Goal: Task Accomplishment & Management: Manage account settings

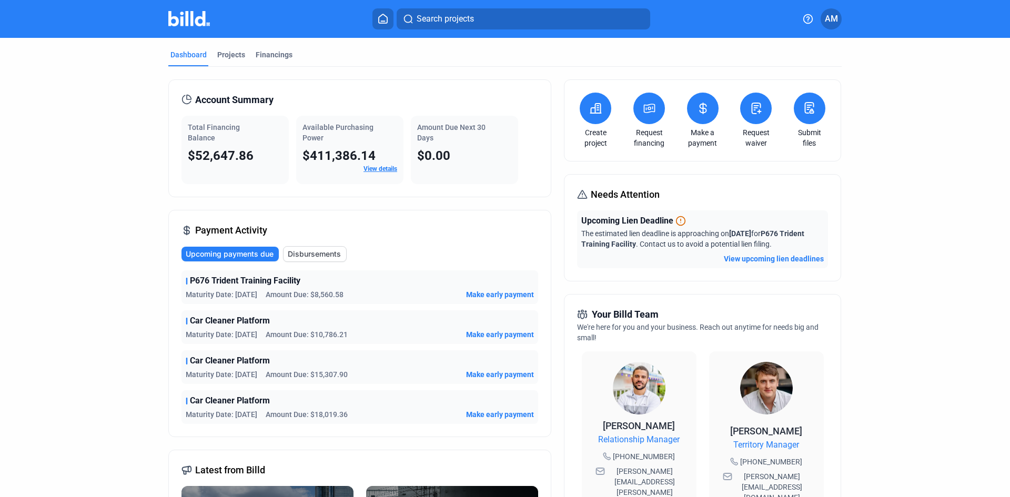
click at [649, 105] on icon at bounding box center [649, 108] width 13 height 13
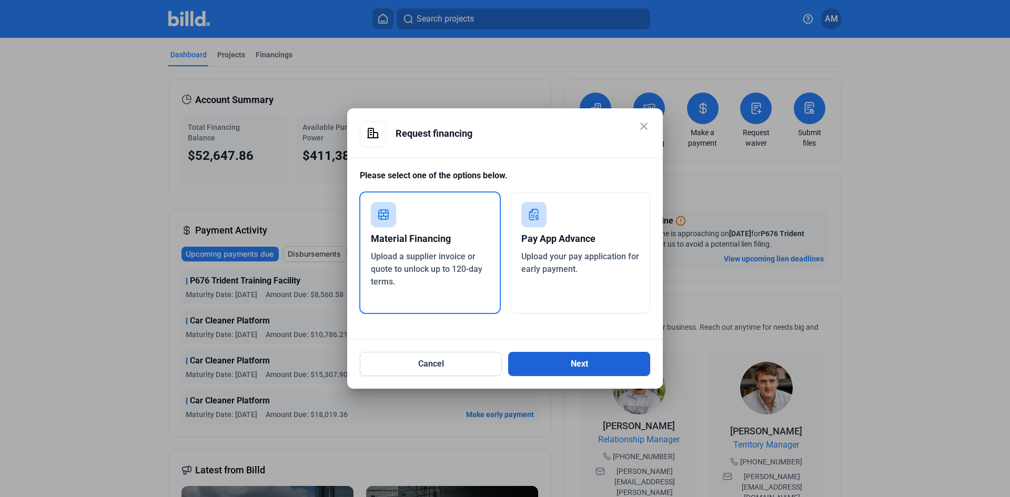
click at [598, 367] on button "Next" at bounding box center [579, 364] width 142 height 24
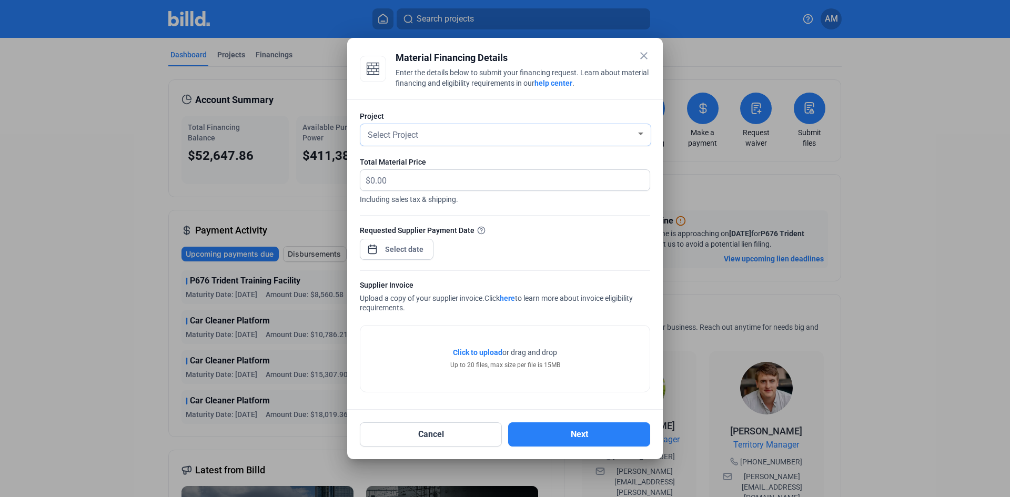
click at [416, 136] on span "Select Project" at bounding box center [393, 135] width 51 height 10
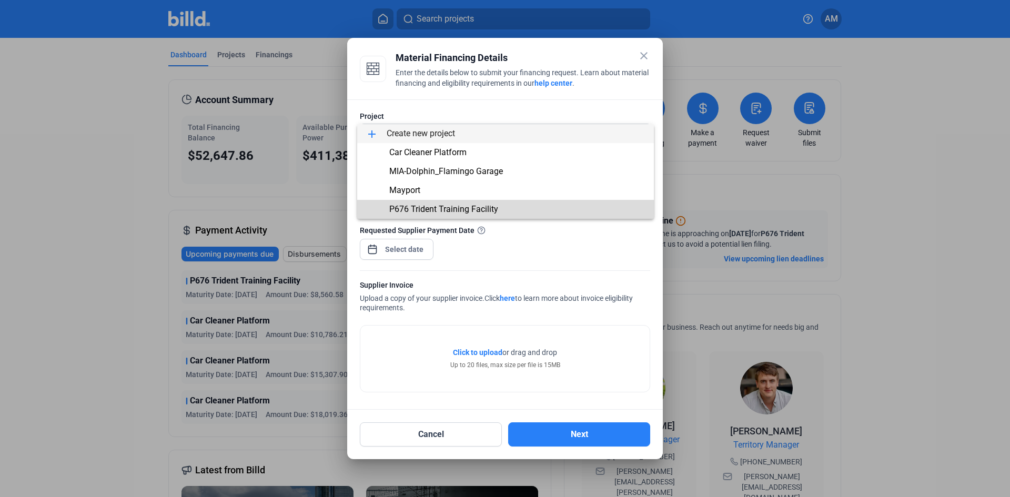
click at [417, 208] on span "P676 Trident Training Facility" at bounding box center [443, 209] width 109 height 10
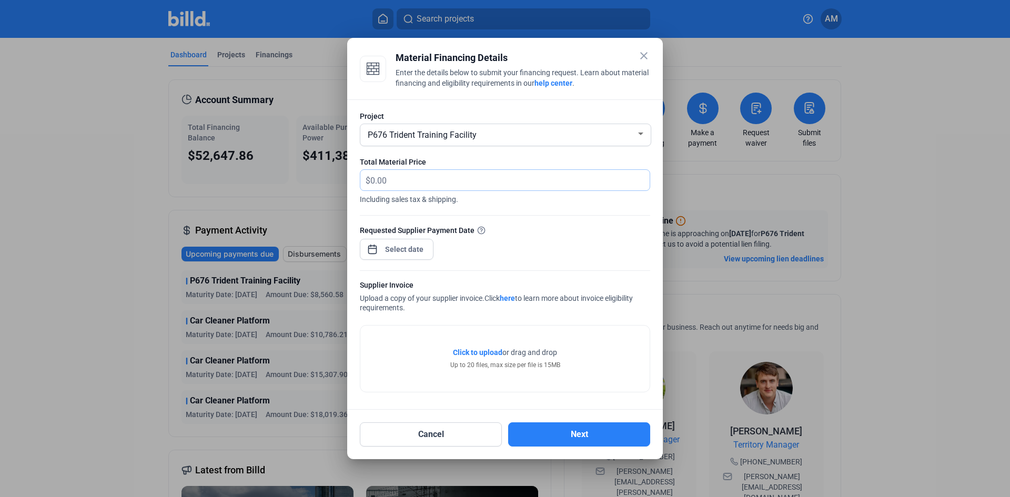
click at [409, 180] on input "text" at bounding box center [503, 180] width 267 height 21
type input "9,452.31"
click at [409, 253] on div "close Material Financing Details Enter the details below to submit your financi…" at bounding box center [505, 248] width 1010 height 497
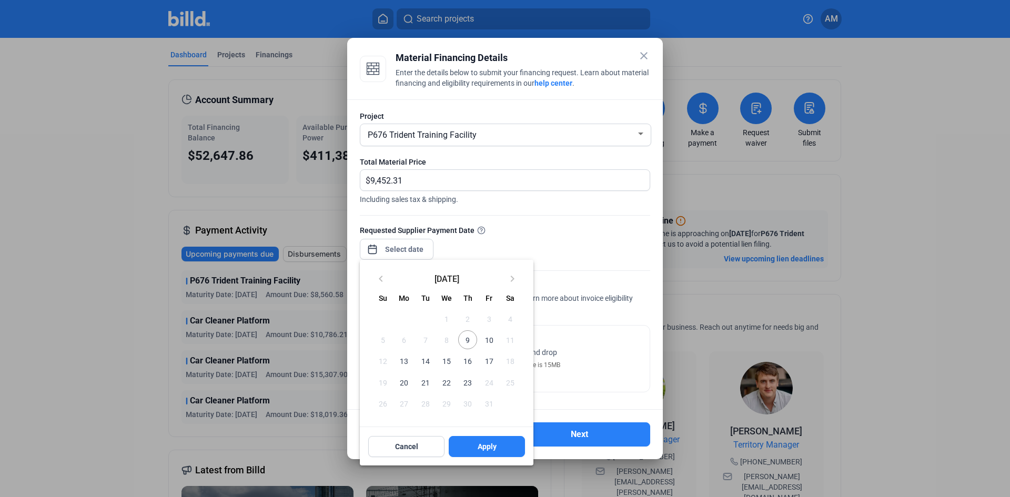
click at [470, 343] on span "9" at bounding box center [467, 339] width 19 height 19
click at [503, 449] on button "Apply" at bounding box center [487, 446] width 76 height 21
type input "[DATE]"
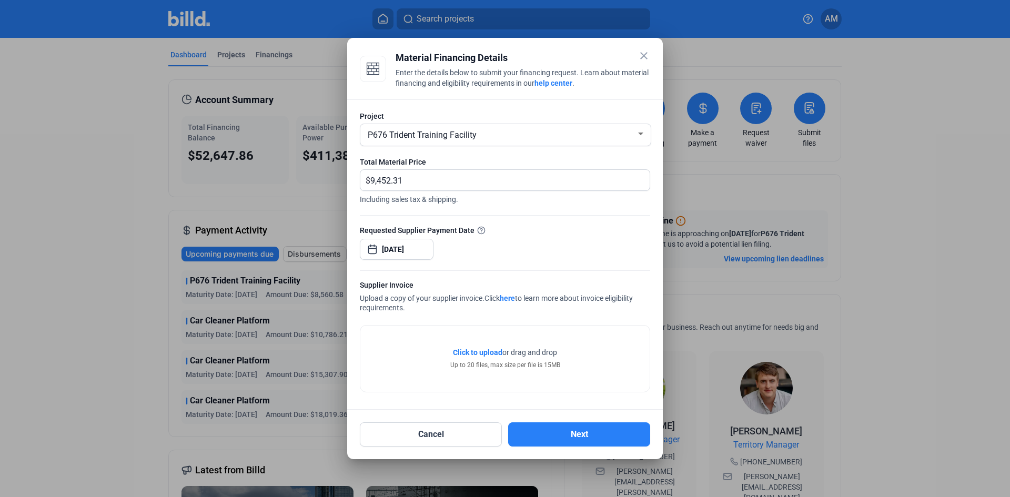
click at [472, 349] on span "Click to upload" at bounding box center [477, 352] width 49 height 8
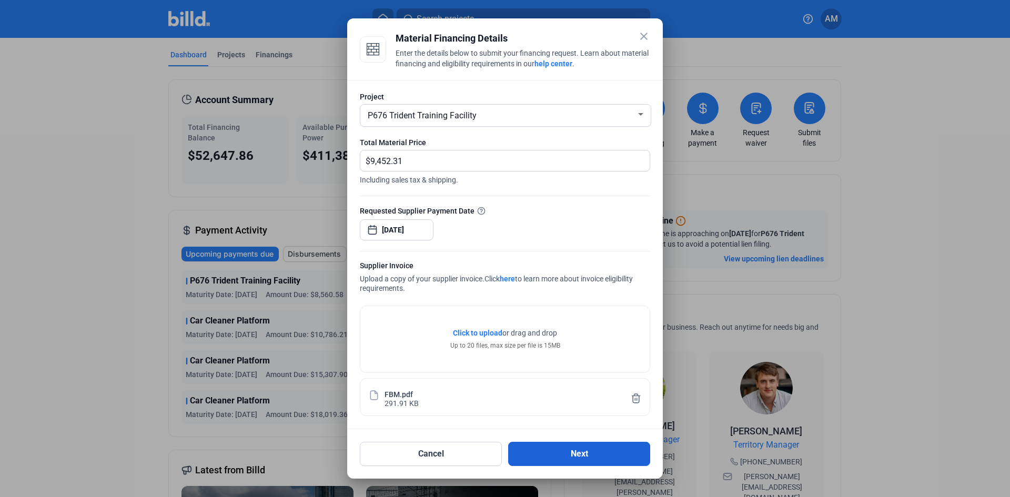
click at [599, 447] on button "Next" at bounding box center [579, 454] width 142 height 24
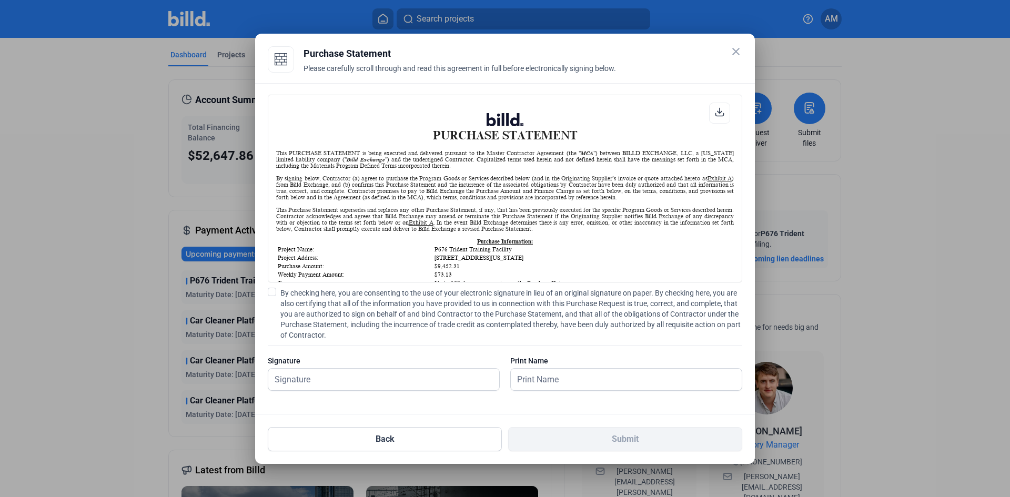
scroll to position [1, 0]
click at [446, 372] on input "text" at bounding box center [383, 380] width 231 height 22
type input "[PERSON_NAME]"
click at [597, 377] on input "text" at bounding box center [626, 380] width 231 height 22
type input "[PERSON_NAME]"
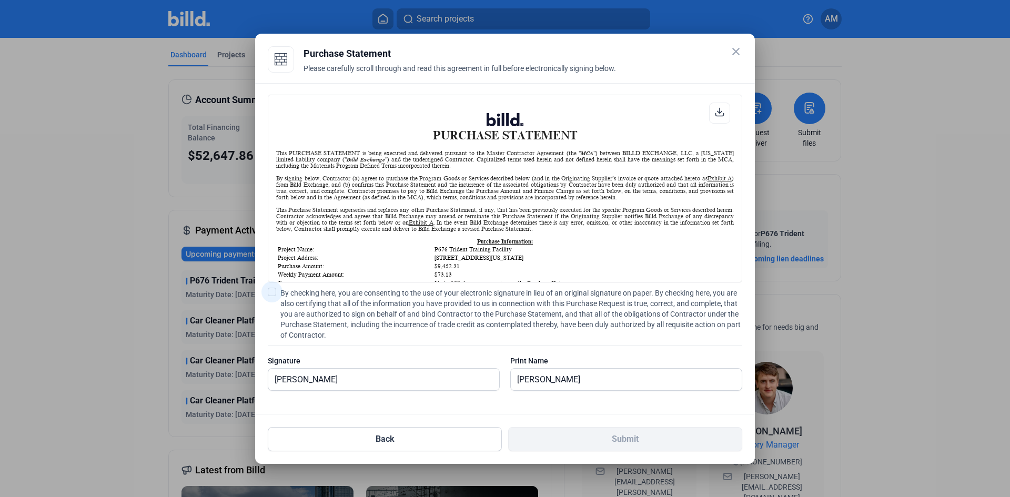
click at [277, 288] on label "By checking here, you are consenting to the use of your electronic signature in…" at bounding box center [505, 314] width 475 height 53
click at [0, 0] on input "By checking here, you are consenting to the use of your electronic signature in…" at bounding box center [0, 0] width 0 height 0
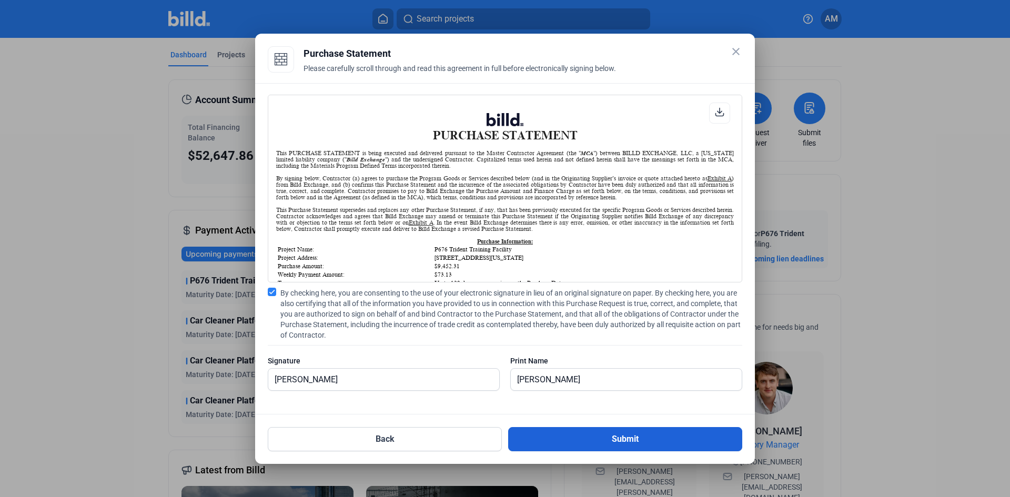
click at [661, 440] on button "Submit" at bounding box center [625, 439] width 234 height 24
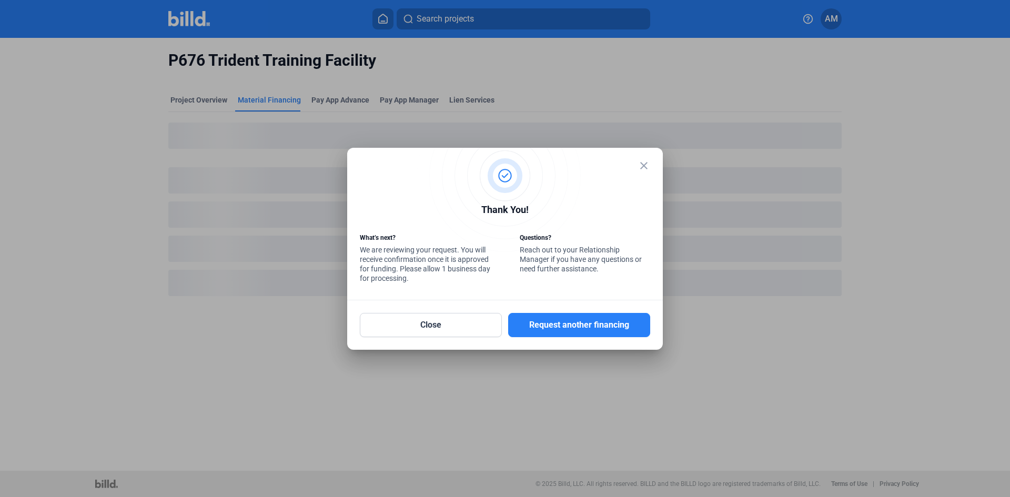
click at [645, 166] on mat-icon "close" at bounding box center [644, 165] width 13 height 13
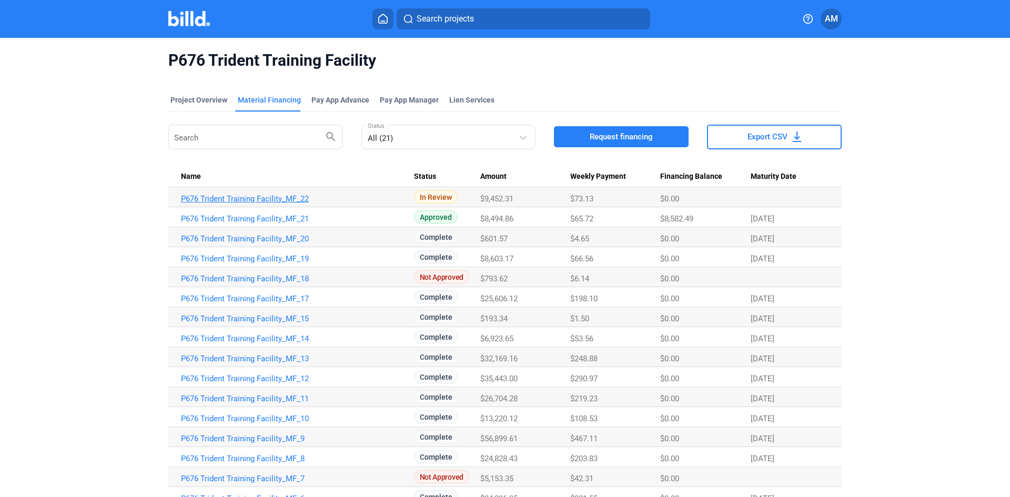
click at [285, 196] on link "P676 Trident Training Facility_MF_22" at bounding box center [297, 198] width 233 height 9
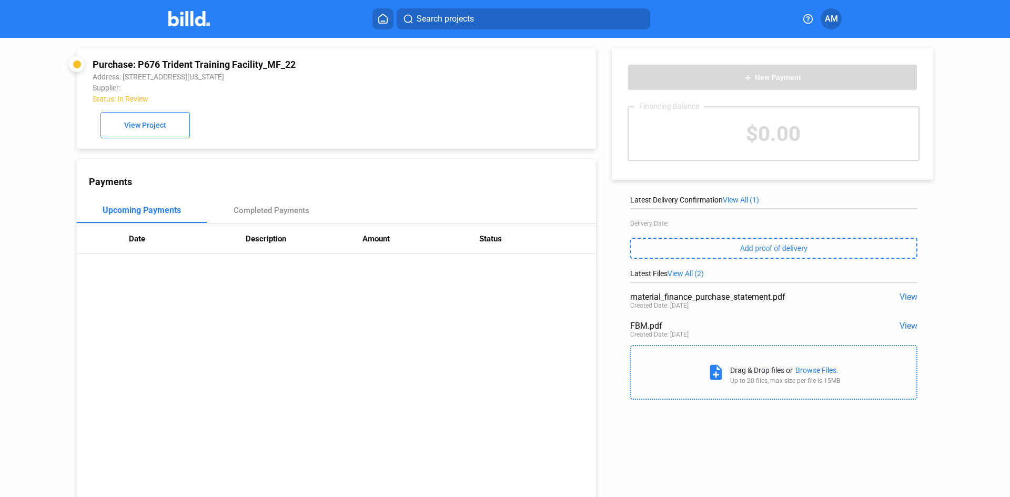
click at [900, 298] on span "View" at bounding box center [909, 297] width 18 height 10
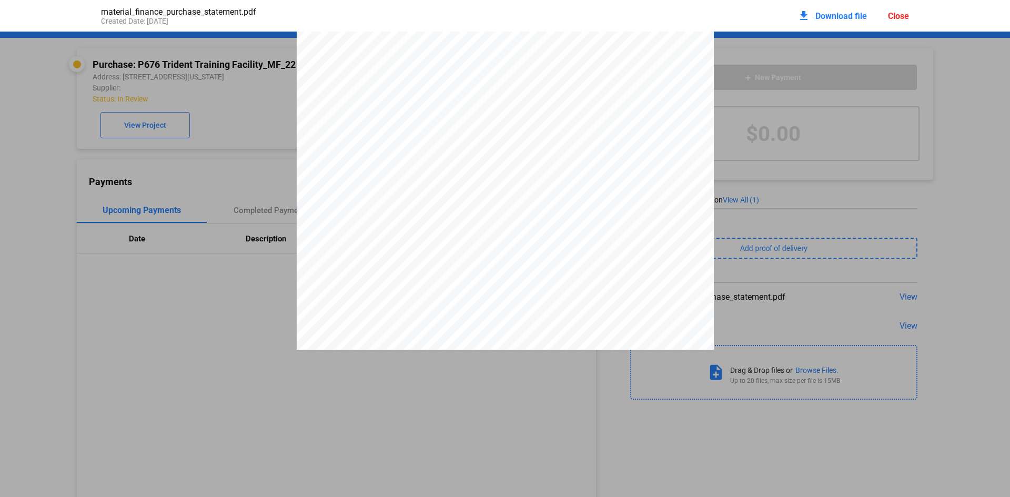
scroll to position [268, 0]
click at [838, 16] on span "Download file" at bounding box center [841, 16] width 52 height 10
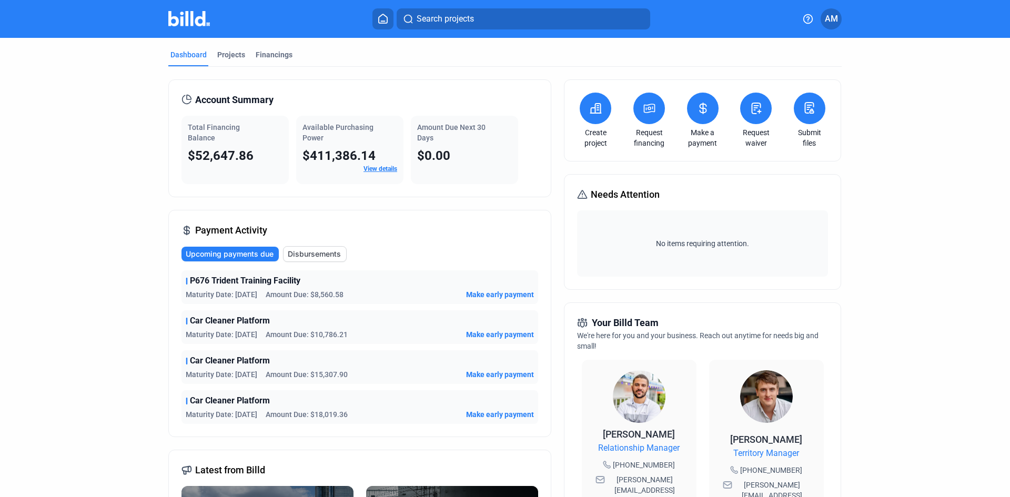
click at [699, 104] on icon at bounding box center [703, 108] width 13 height 13
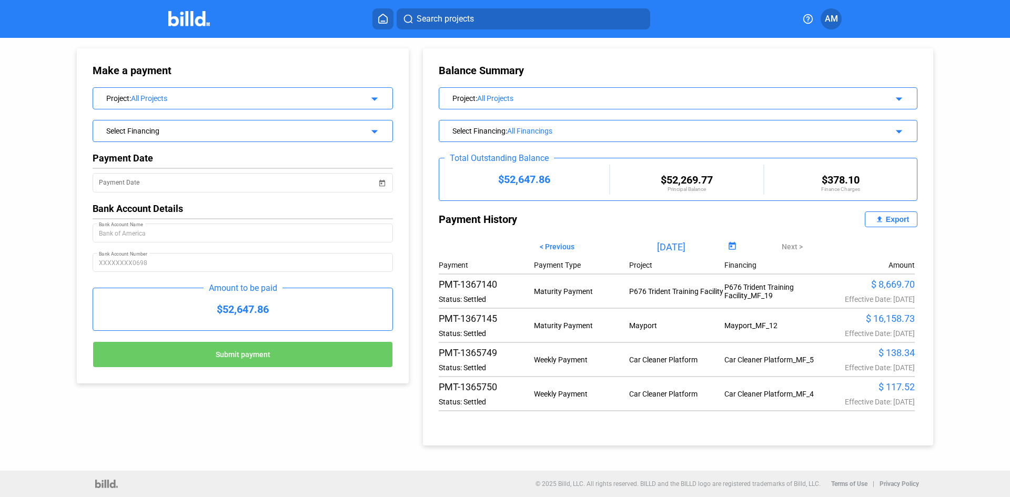
click at [169, 127] on div "Select Financing" at bounding box center [229, 130] width 246 height 11
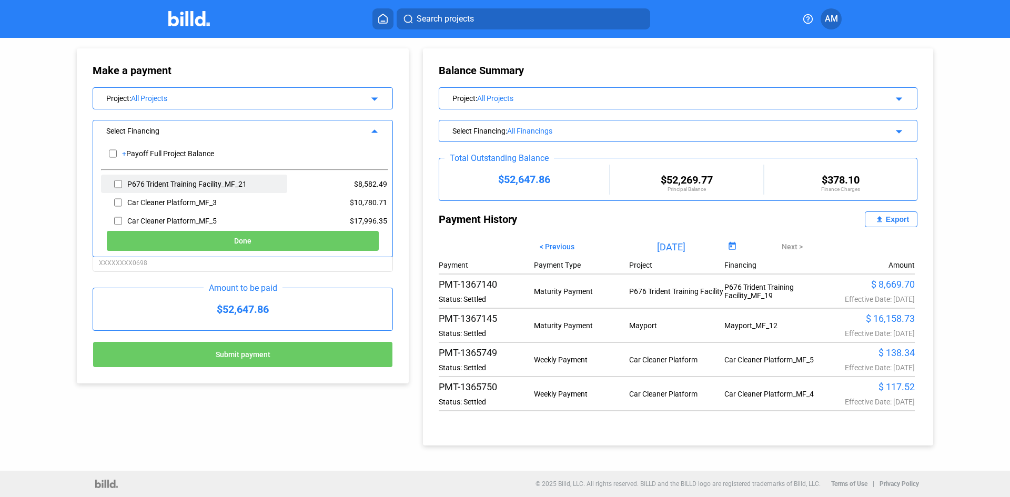
click at [179, 185] on div "P676 Trident Training Facility_MF_21" at bounding box center [186, 184] width 119 height 8
click at [170, 177] on div "P676 Trident Training Facility_MF_21" at bounding box center [194, 184] width 186 height 18
click at [109, 179] on div "P676 Trident Training Facility_MF_21" at bounding box center [194, 184] width 186 height 18
click at [116, 184] on input "checkbox" at bounding box center [118, 184] width 8 height 16
checkbox input "true"
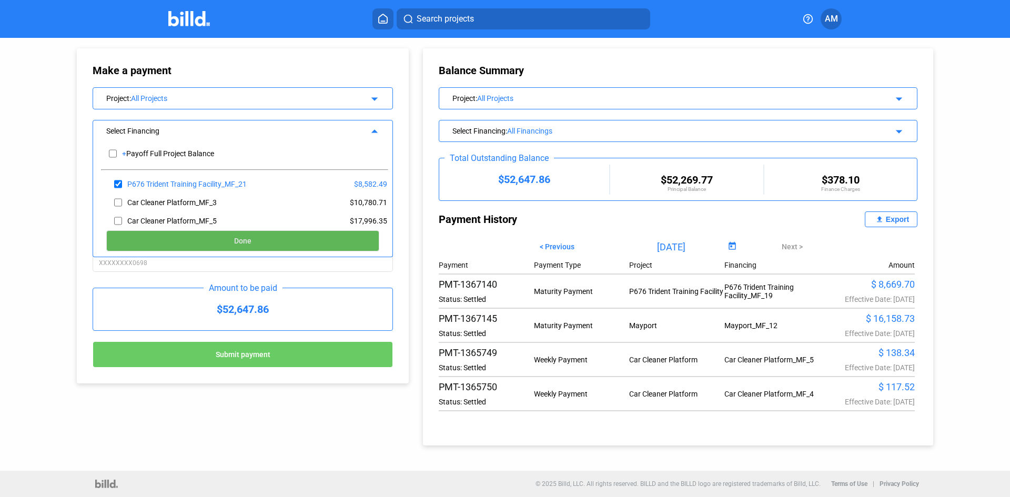
click at [289, 234] on button "Done" at bounding box center [242, 240] width 273 height 21
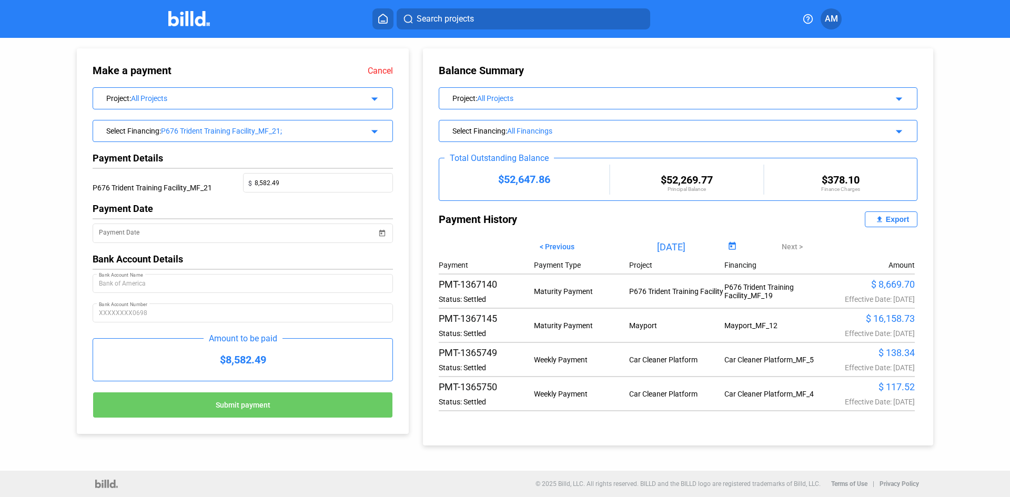
click at [194, 13] on img at bounding box center [189, 18] width 42 height 15
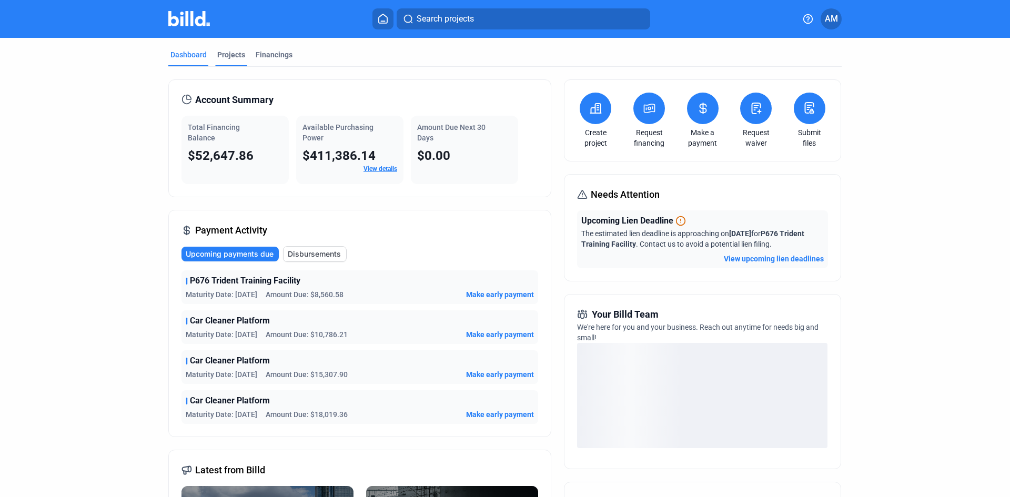
click at [236, 56] on div "Projects" at bounding box center [231, 54] width 28 height 11
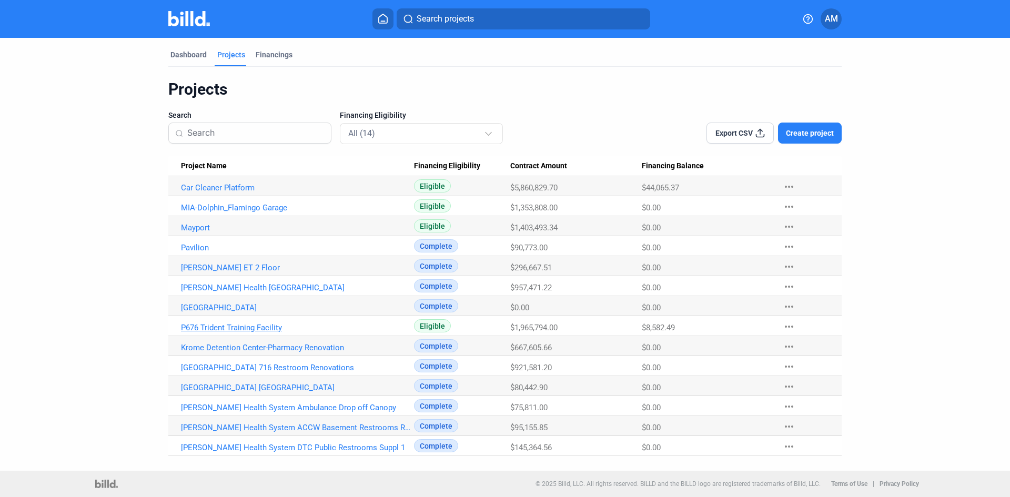
click at [255, 330] on link "P676 Trident Training Facility" at bounding box center [297, 327] width 233 height 9
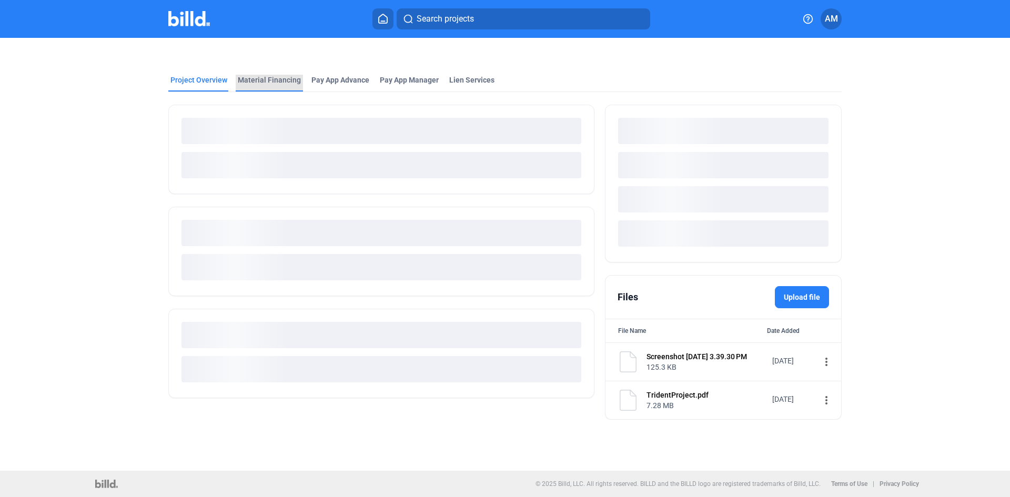
click at [277, 86] on div "Material Financing" at bounding box center [269, 83] width 67 height 17
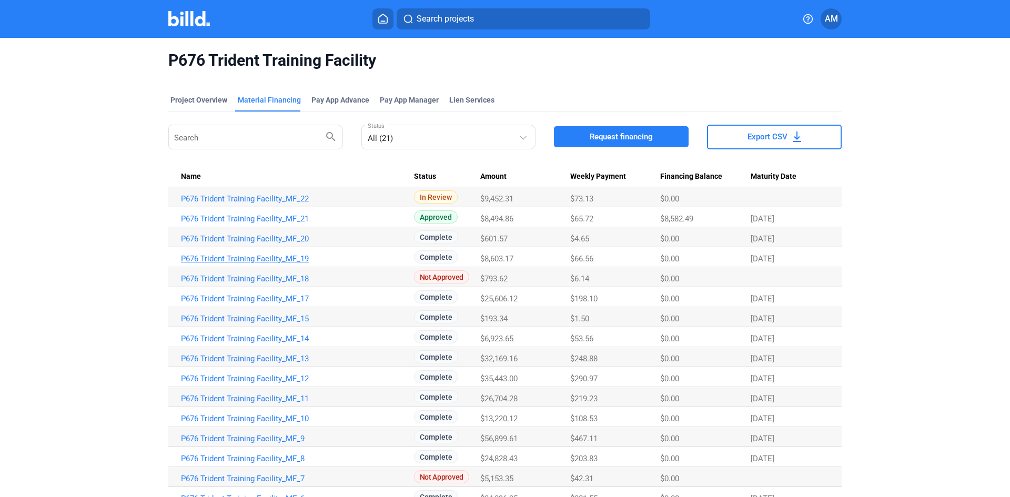
click at [270, 257] on link "P676 Trident Training Facility_MF_19" at bounding box center [297, 258] width 233 height 9
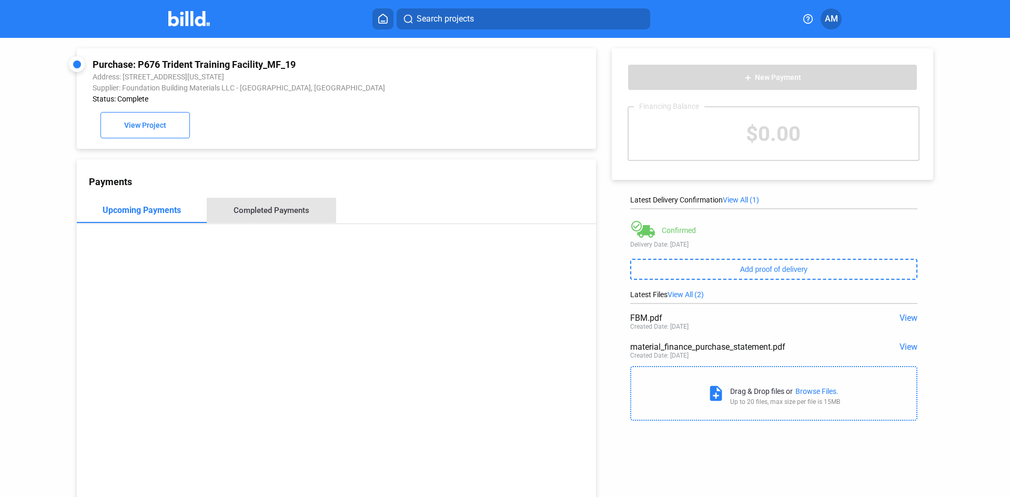
click at [292, 212] on div "Completed Payments" at bounding box center [272, 210] width 76 height 9
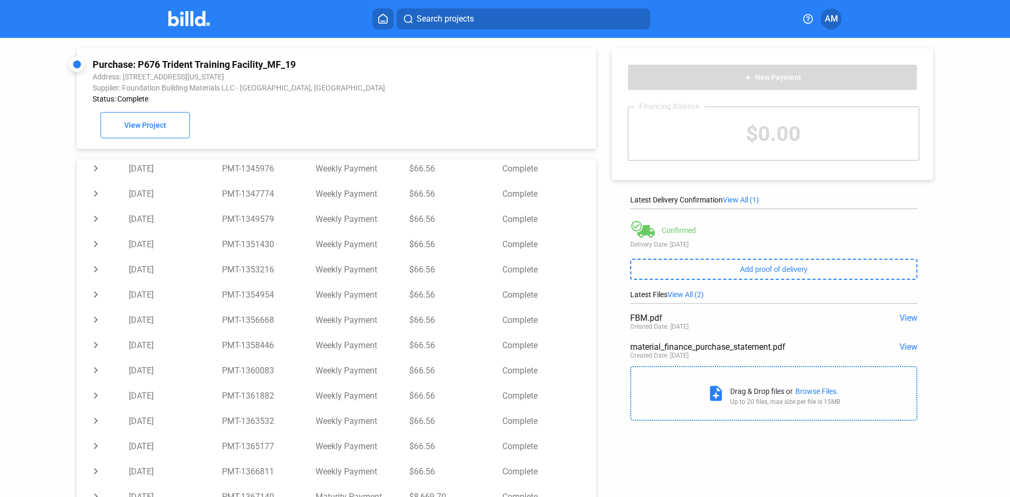
click at [386, 15] on icon at bounding box center [383, 19] width 11 height 10
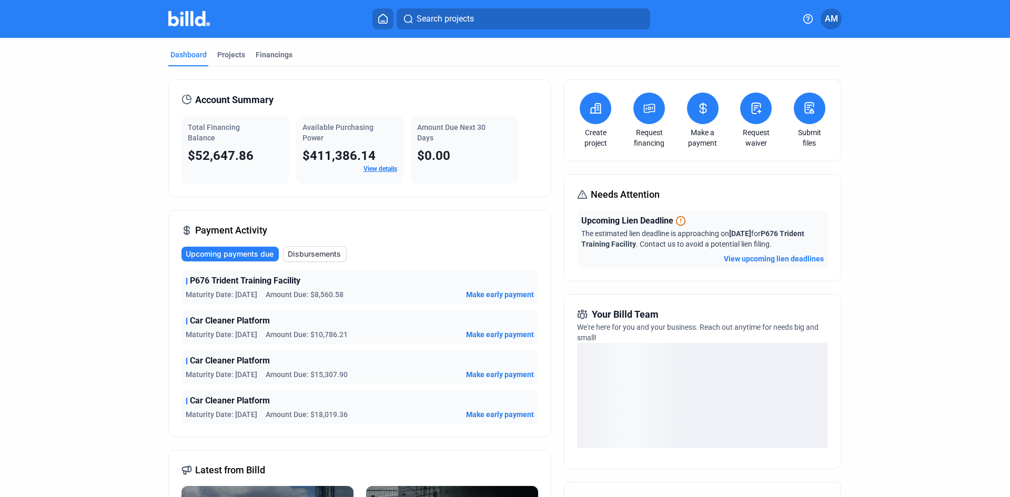
click at [706, 113] on icon at bounding box center [703, 108] width 13 height 13
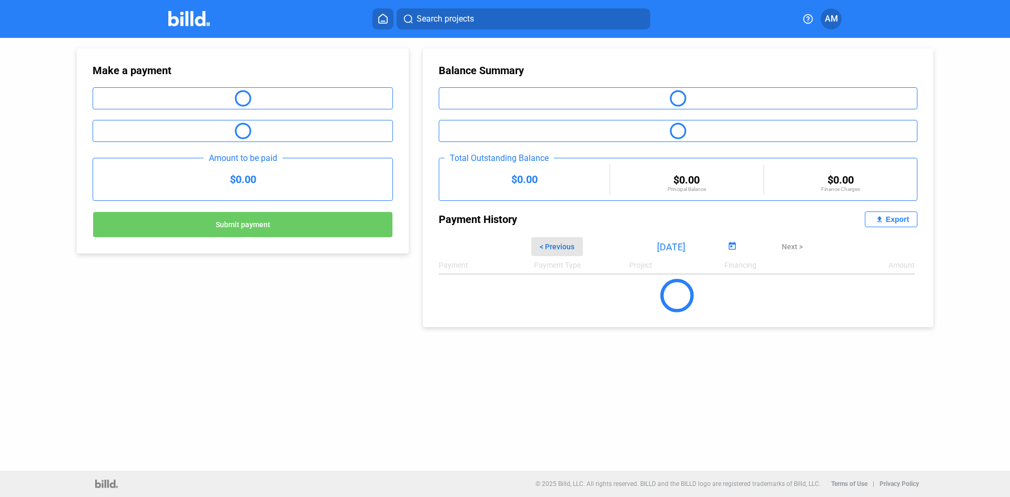
click at [565, 246] on span "< Previous" at bounding box center [557, 247] width 35 height 8
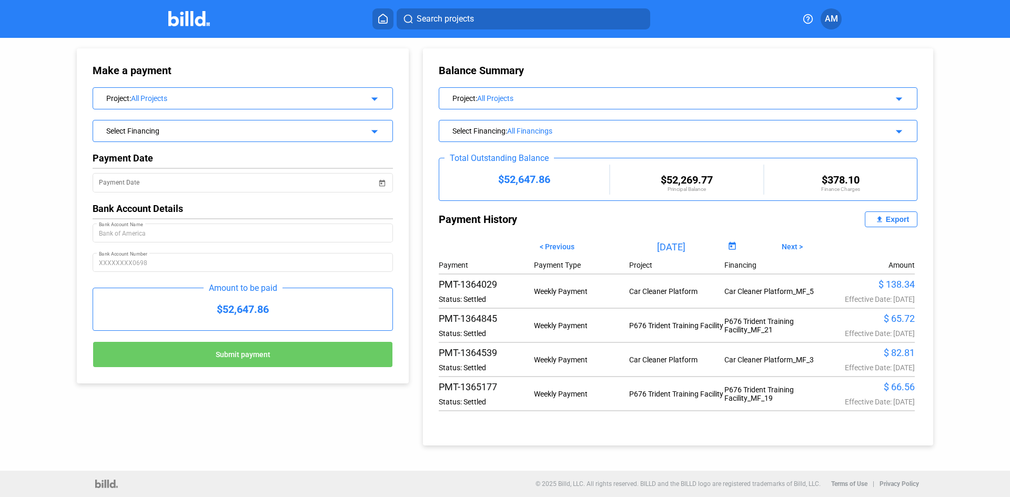
click at [895, 221] on div "Export" at bounding box center [897, 219] width 23 height 8
click at [384, 17] on icon at bounding box center [383, 19] width 11 height 10
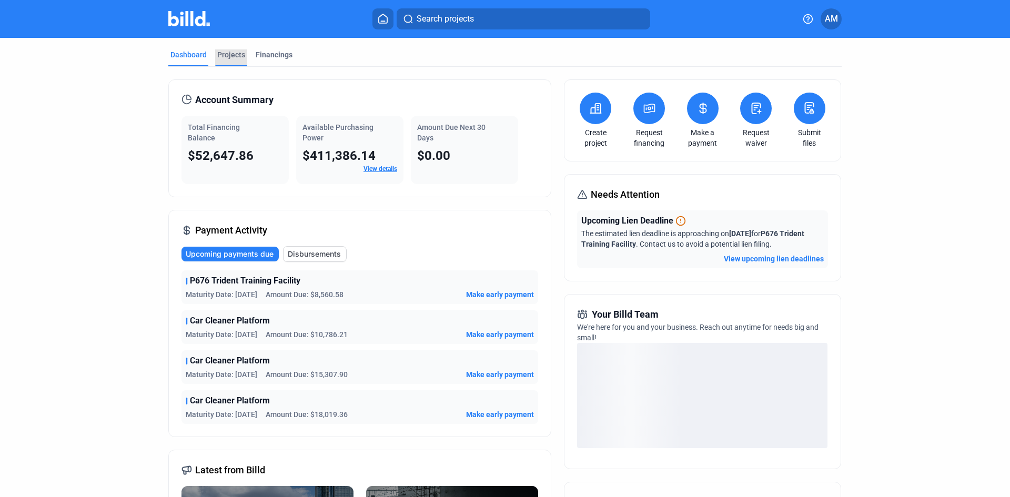
click at [227, 50] on div "Projects" at bounding box center [231, 54] width 28 height 11
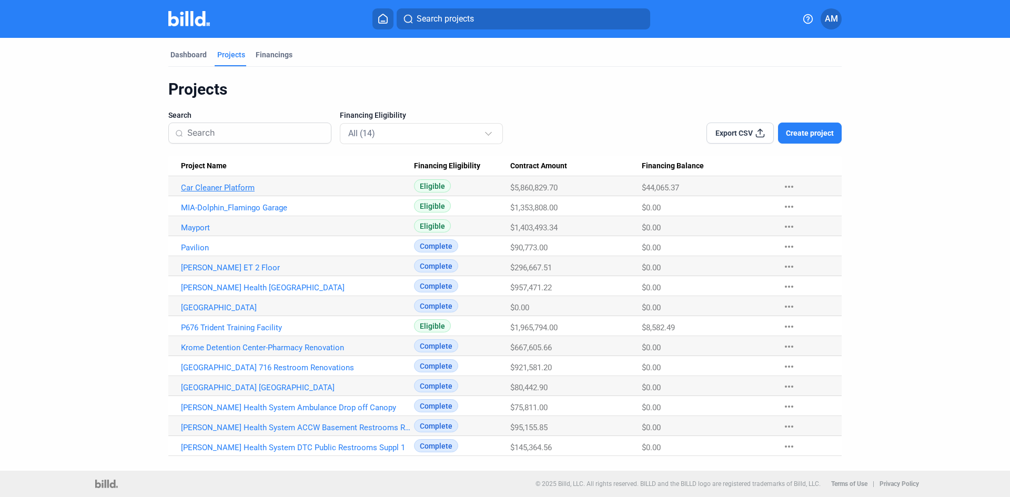
click at [239, 189] on link "Car Cleaner Platform" at bounding box center [297, 187] width 233 height 9
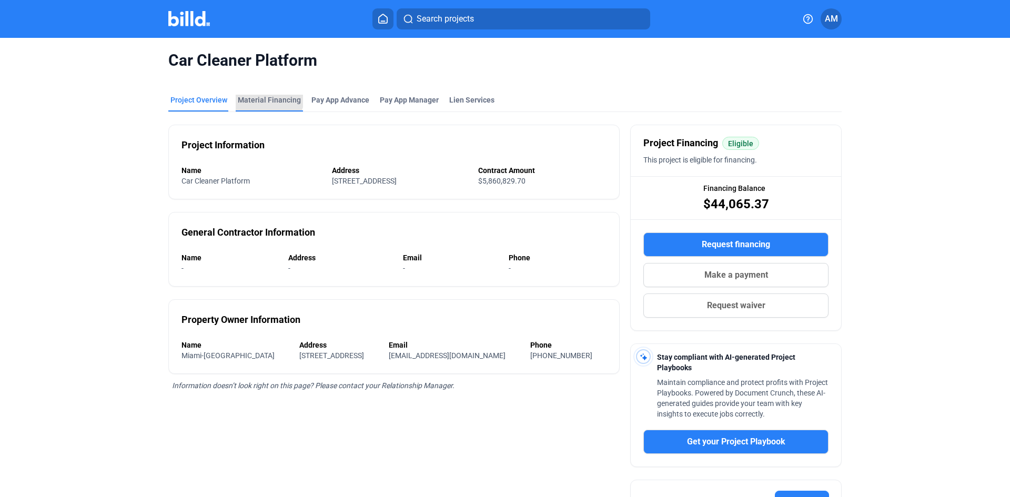
click at [263, 96] on div "Material Financing" at bounding box center [269, 100] width 63 height 11
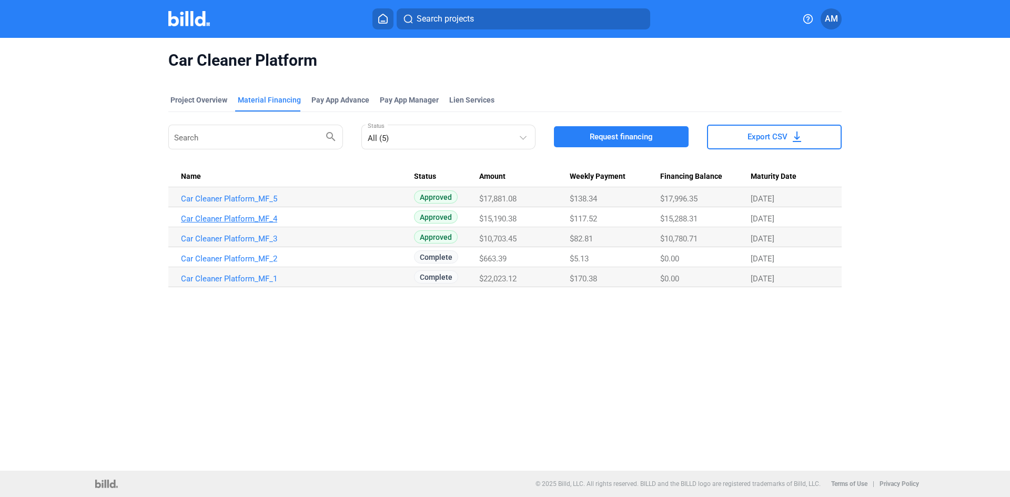
click at [250, 217] on link "Car Cleaner Platform_MF_4" at bounding box center [297, 218] width 233 height 9
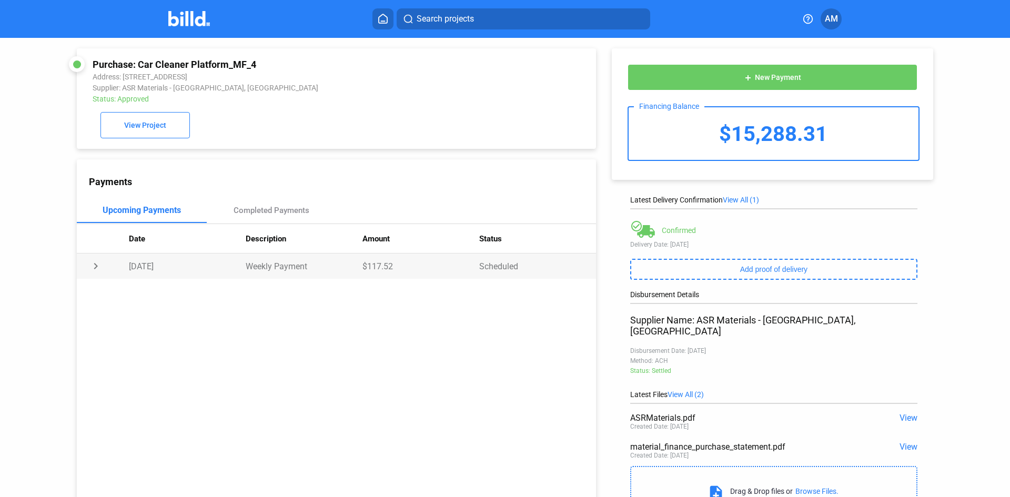
click at [93, 269] on td "chevron_right" at bounding box center [103, 266] width 52 height 25
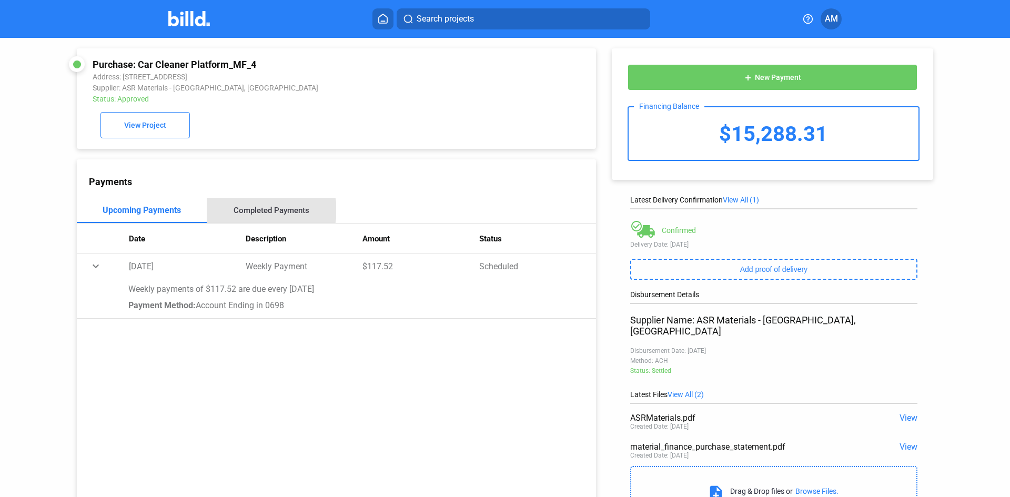
click at [262, 213] on div "Completed Payments" at bounding box center [272, 210] width 76 height 9
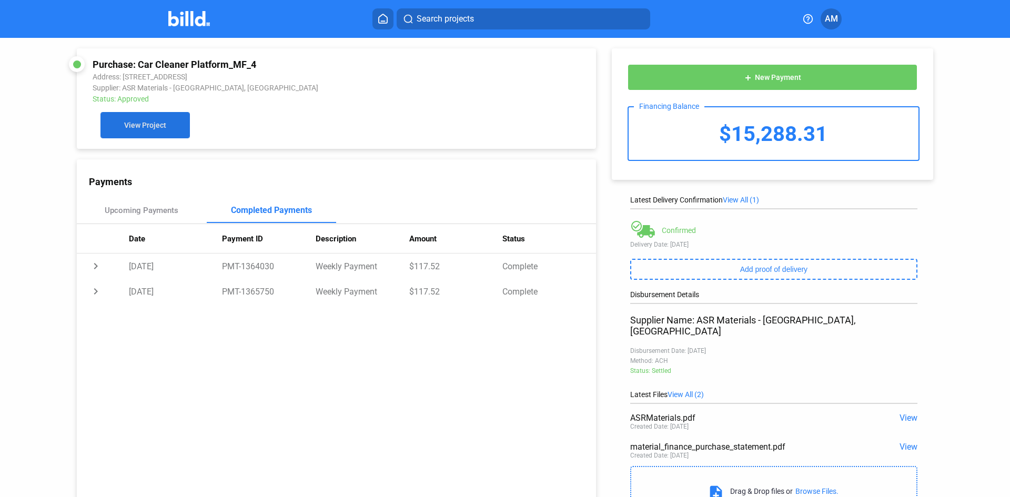
click at [157, 130] on span "View Project" at bounding box center [145, 126] width 42 height 8
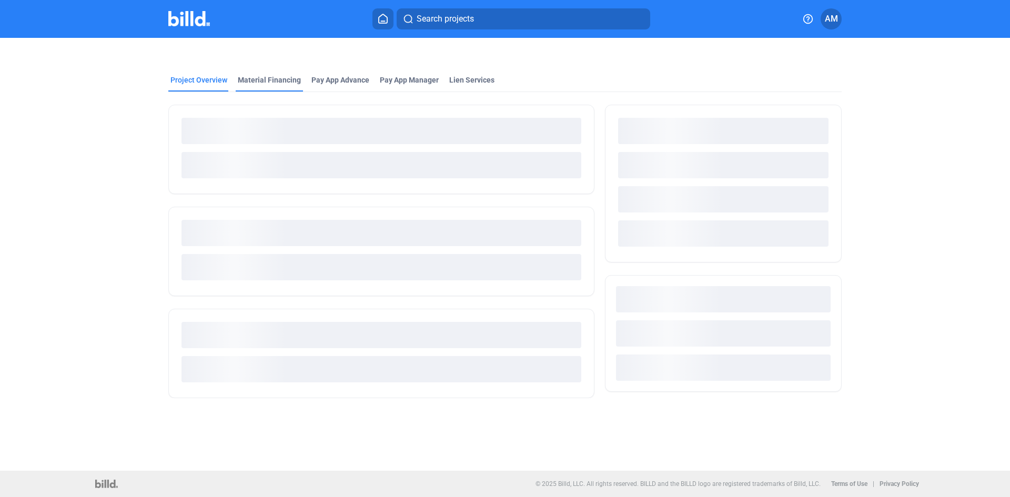
click at [282, 79] on div "Material Financing" at bounding box center [269, 80] width 63 height 11
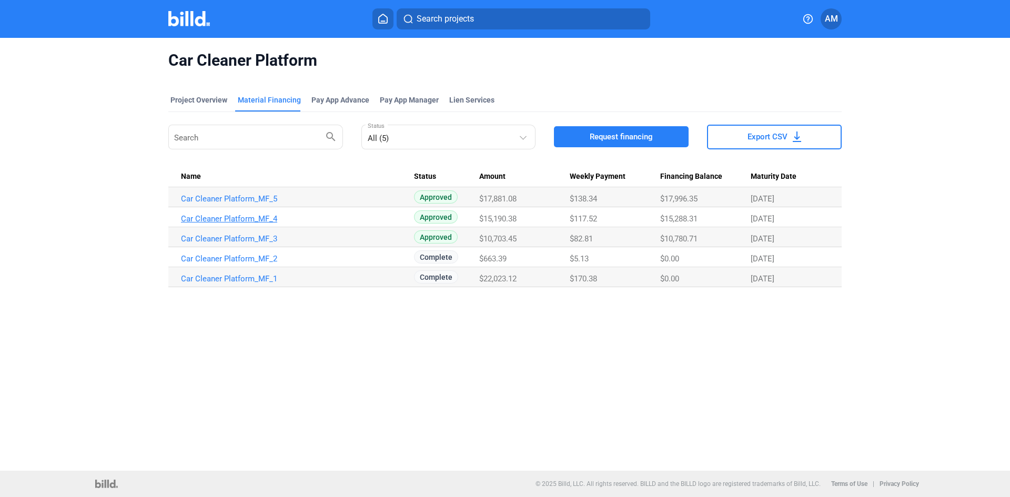
click at [208, 217] on link "Car Cleaner Platform_MF_4" at bounding box center [297, 218] width 233 height 9
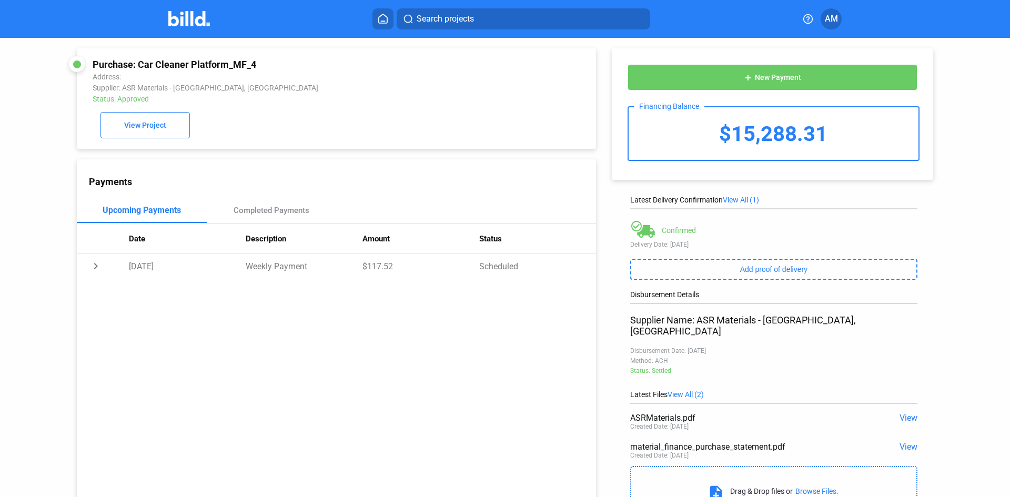
scroll to position [46, 0]
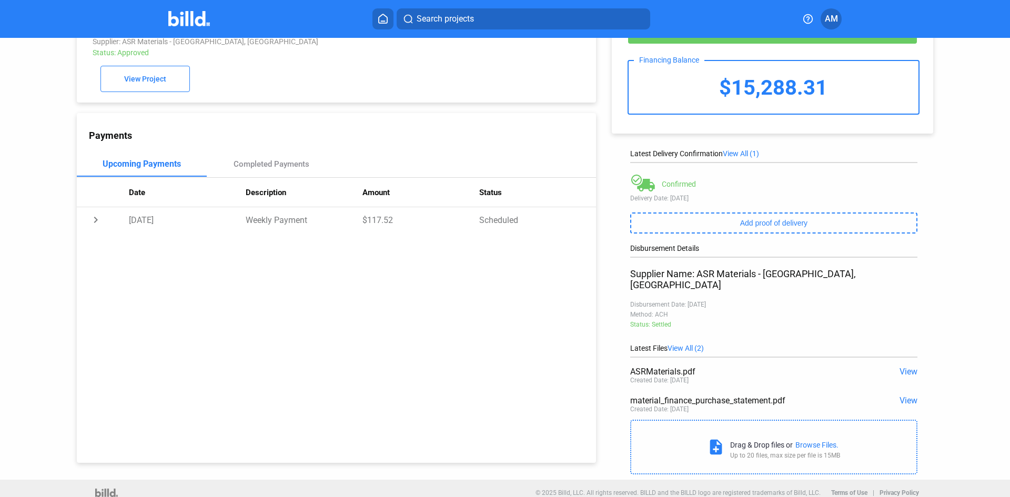
click at [910, 396] on span "View" at bounding box center [909, 401] width 18 height 10
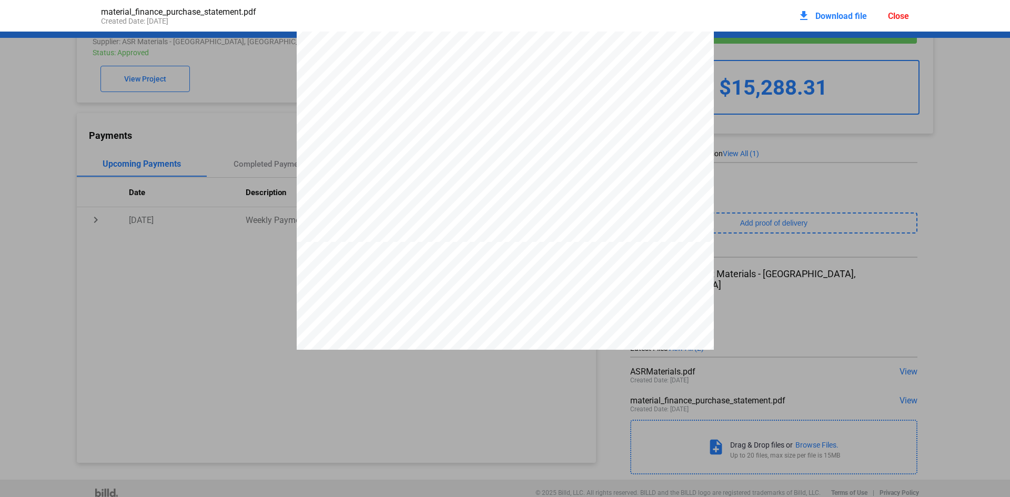
scroll to position [1005, 0]
click at [846, 16] on span "Download file" at bounding box center [841, 16] width 52 height 10
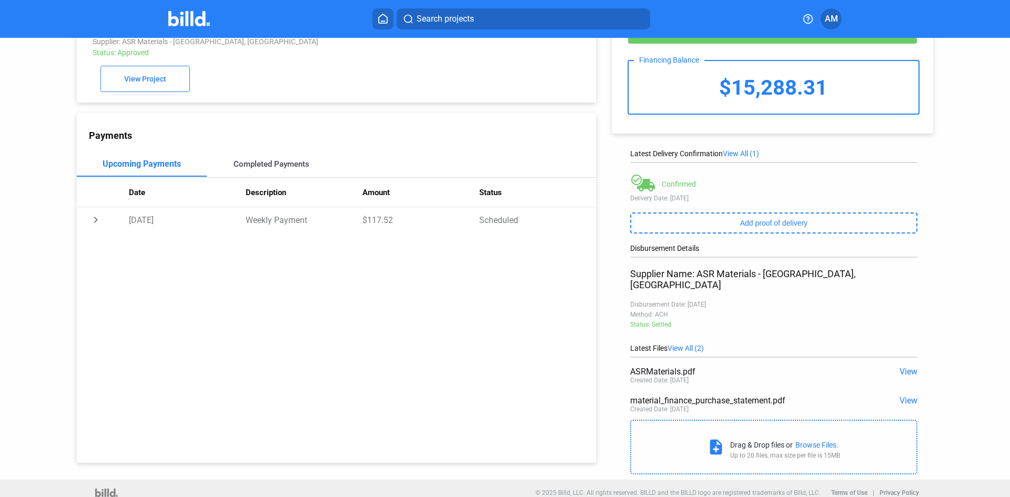
click at [281, 165] on div "Completed Payments" at bounding box center [272, 163] width 76 height 9
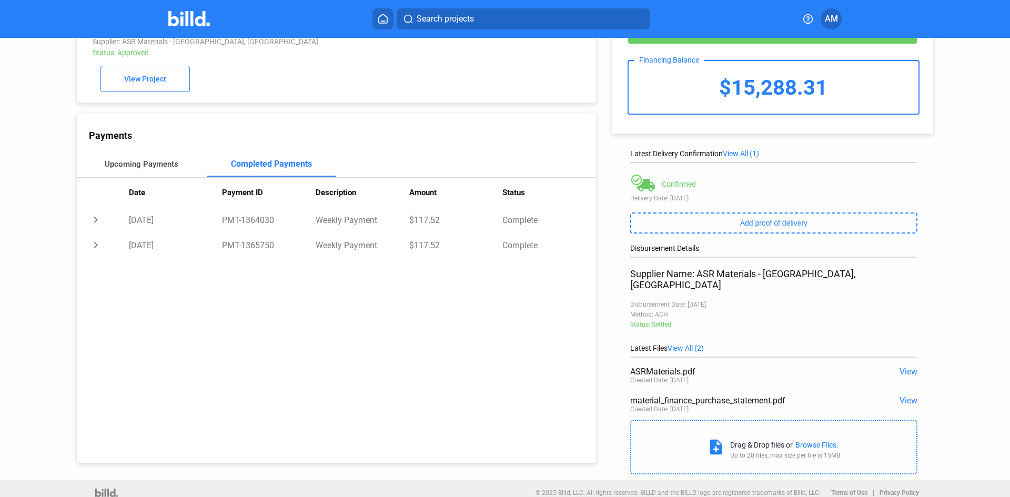
click at [159, 166] on div "Upcoming Payments" at bounding box center [142, 163] width 74 height 9
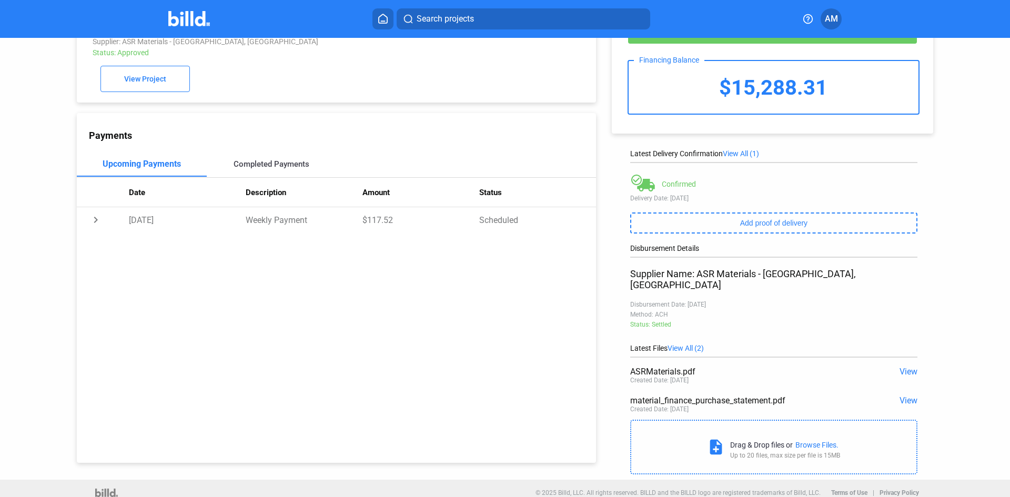
click at [250, 161] on div "Completed Payments" at bounding box center [272, 164] width 130 height 25
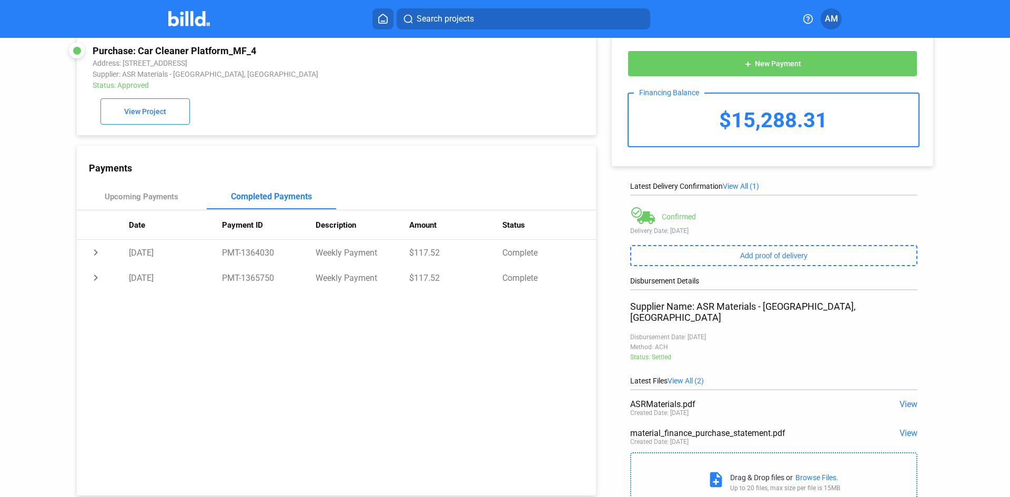
scroll to position [0, 0]
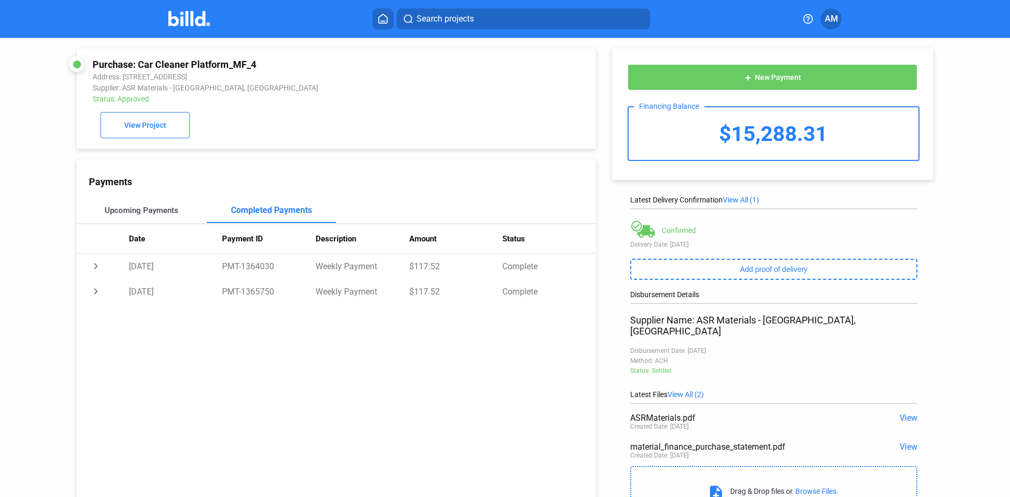
click at [164, 213] on div "Upcoming Payments" at bounding box center [142, 210] width 74 height 9
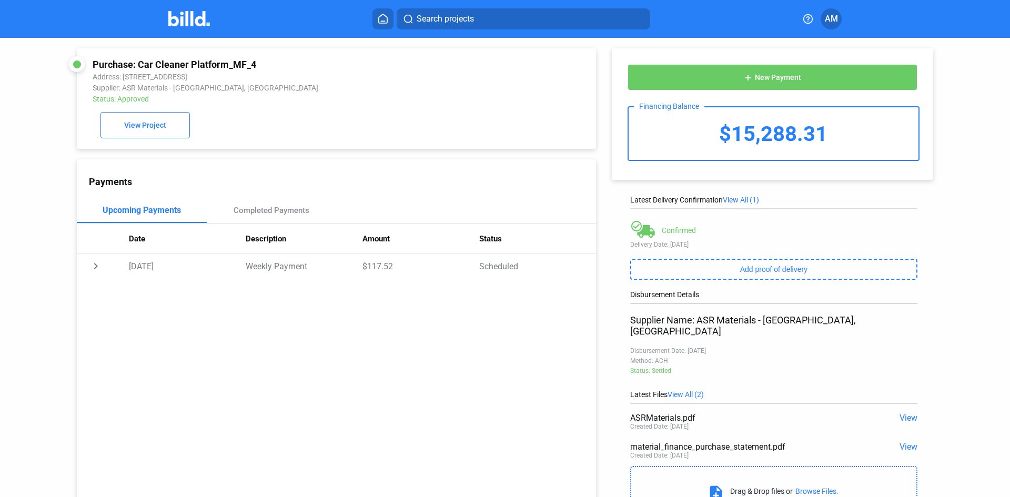
click at [381, 16] on icon at bounding box center [383, 18] width 8 height 9
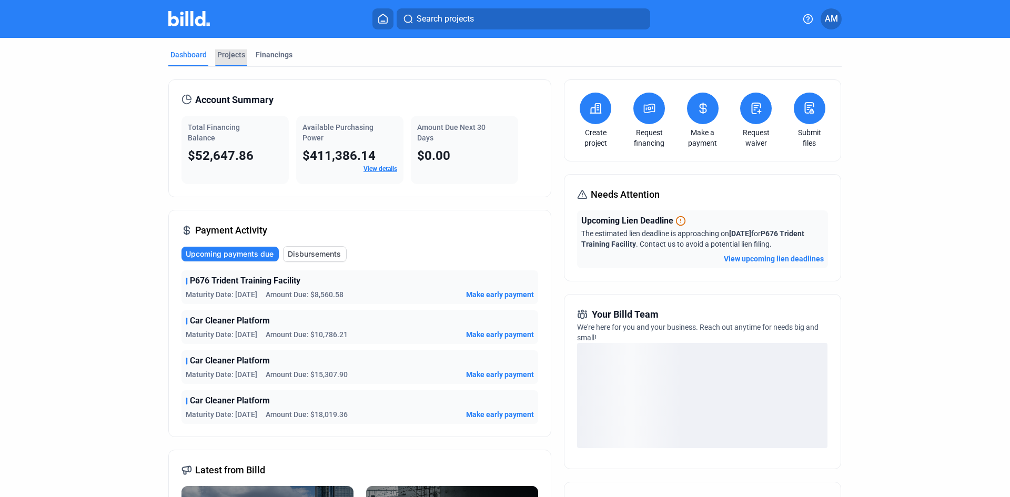
click at [241, 55] on div "Projects" at bounding box center [231, 54] width 28 height 11
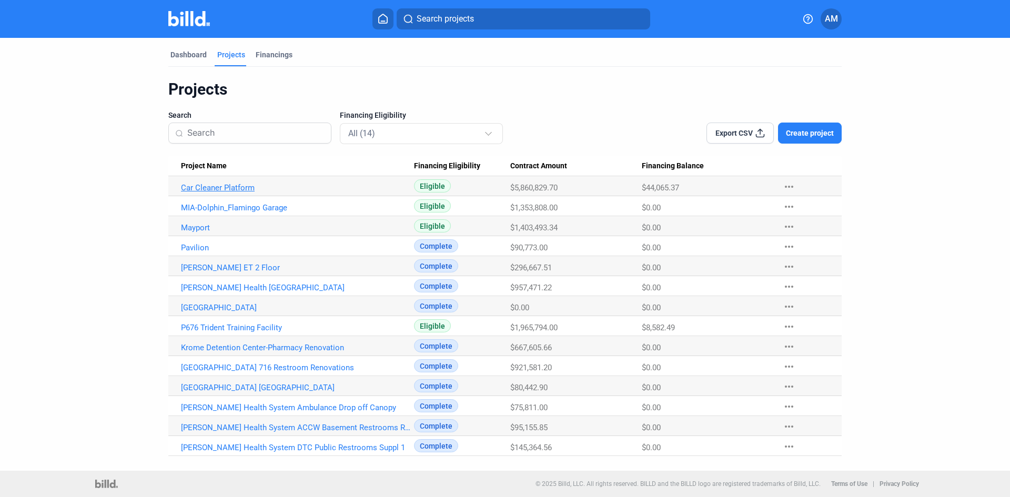
click at [231, 186] on link "Car Cleaner Platform" at bounding box center [297, 187] width 233 height 9
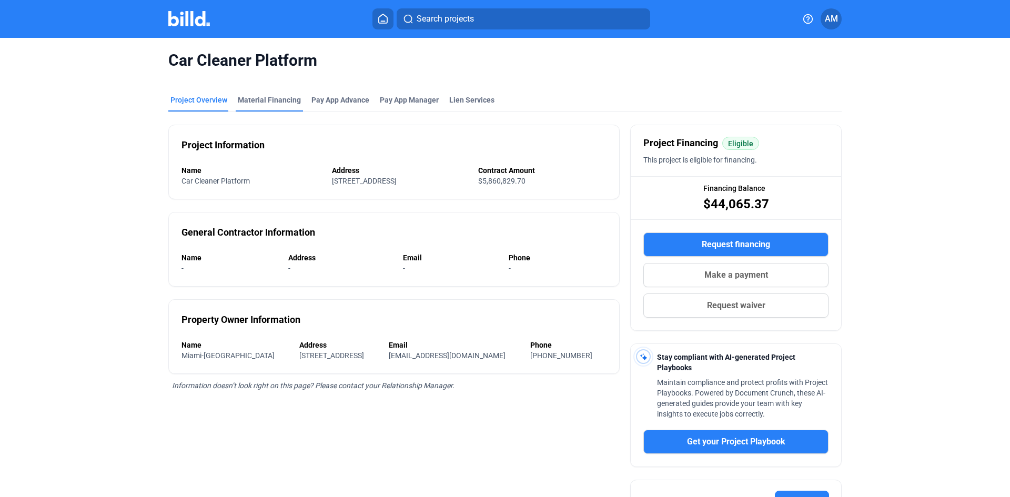
click at [267, 103] on div "Material Financing" at bounding box center [269, 100] width 63 height 11
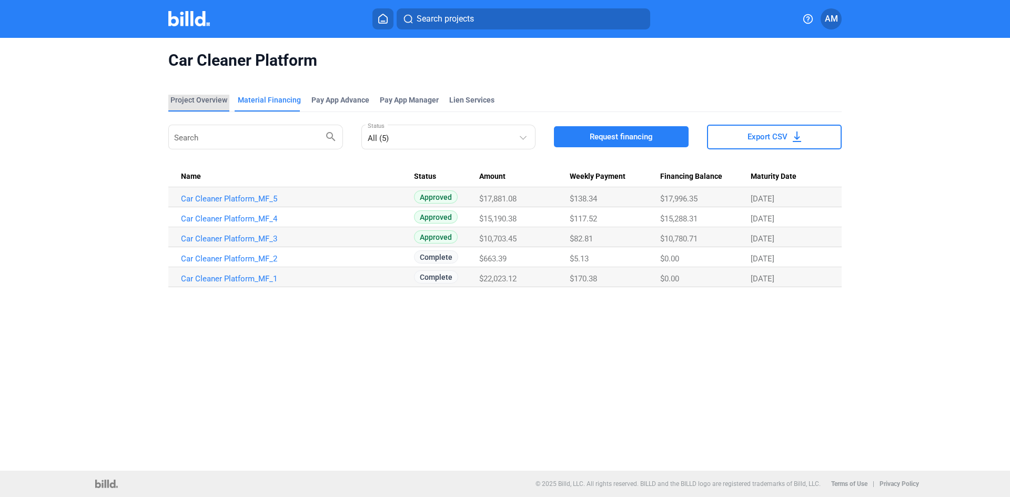
click at [203, 95] on div "Project Overview" at bounding box center [198, 100] width 57 height 11
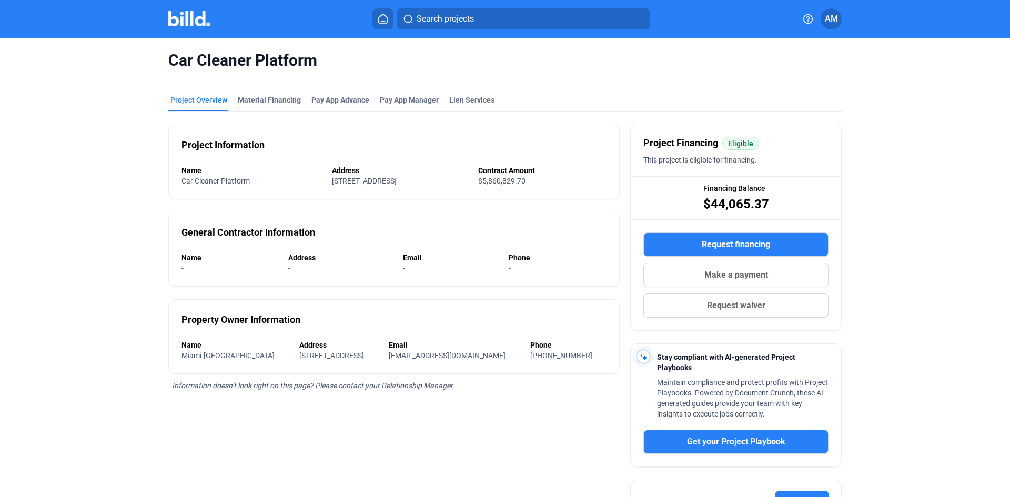
click at [390, 17] on button at bounding box center [382, 18] width 21 height 21
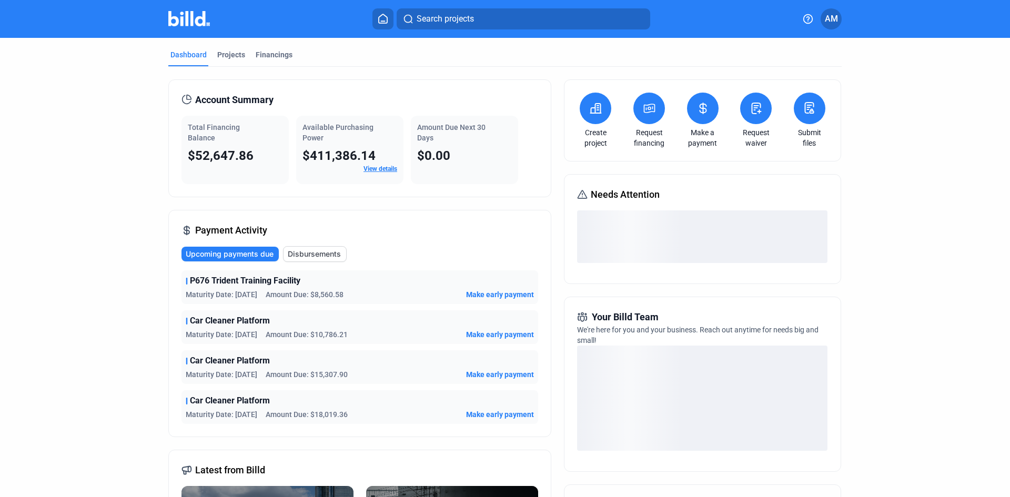
click at [697, 113] on icon at bounding box center [703, 108] width 13 height 13
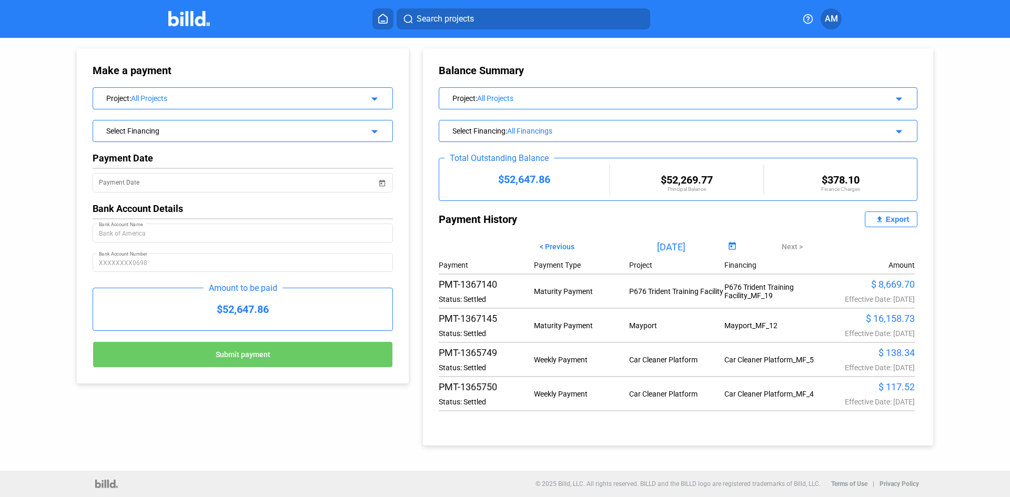
click at [144, 98] on div "All Projects" at bounding box center [241, 98] width 221 height 8
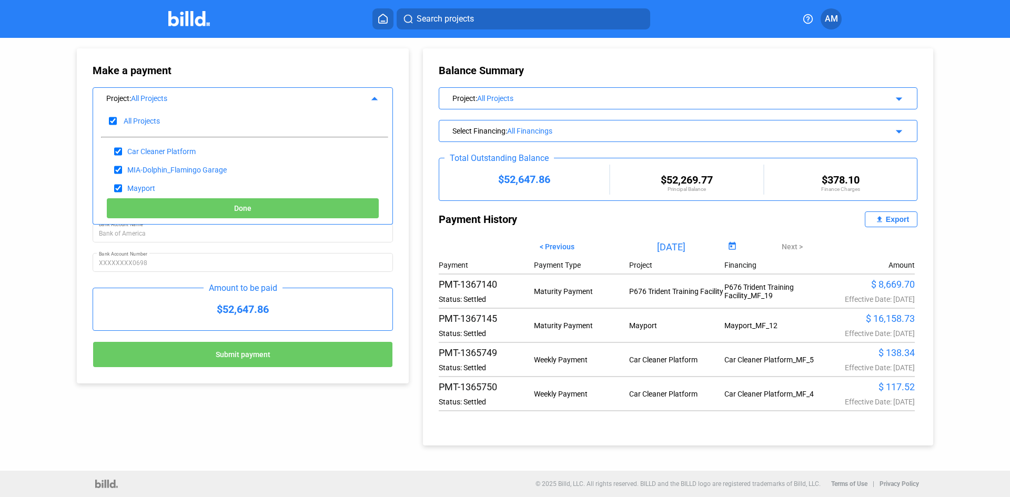
click at [386, 15] on icon at bounding box center [383, 19] width 11 height 10
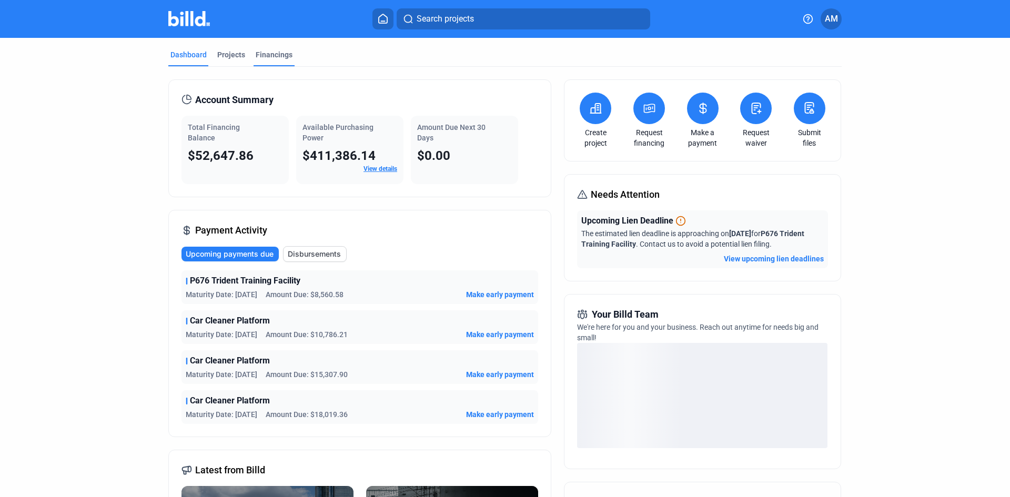
click at [272, 52] on div "Financings" at bounding box center [274, 54] width 37 height 11
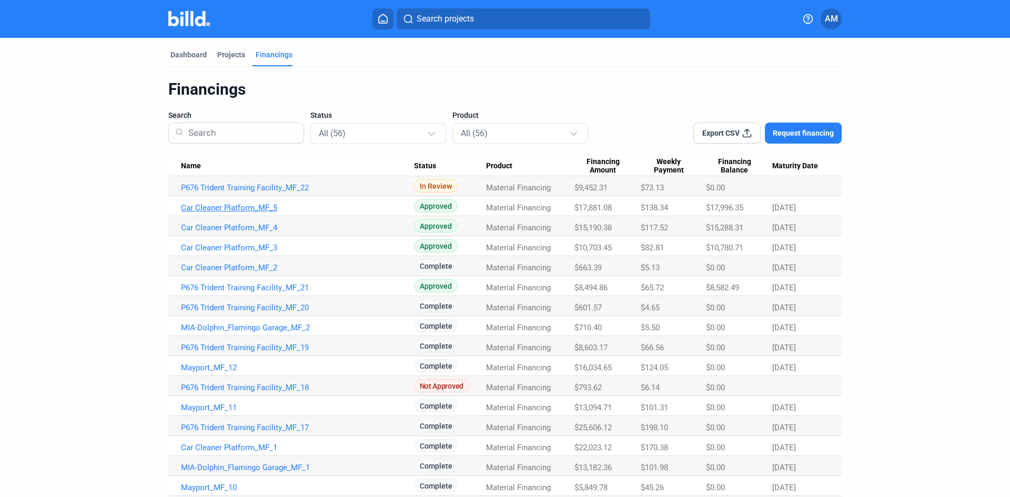
click at [232, 206] on link "Car Cleaner Platform_MF_5" at bounding box center [297, 207] width 233 height 9
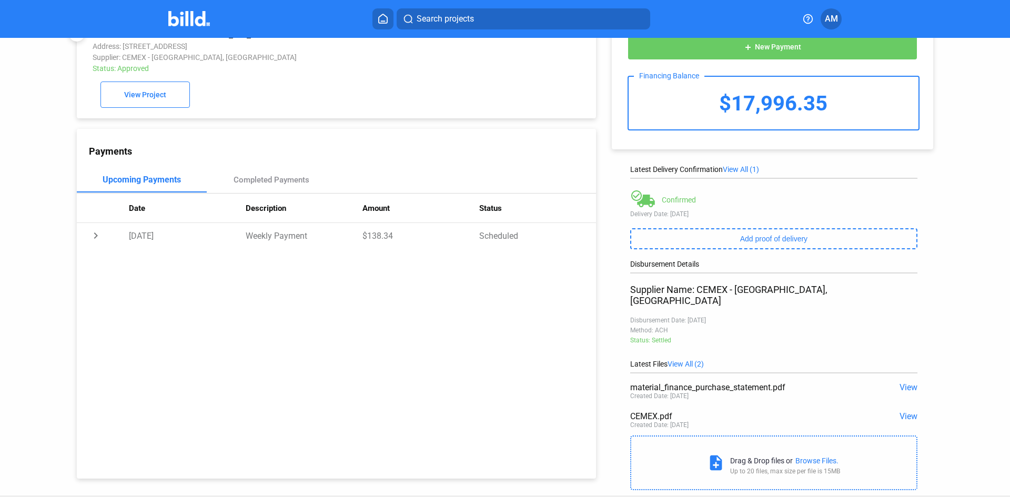
scroll to position [46, 0]
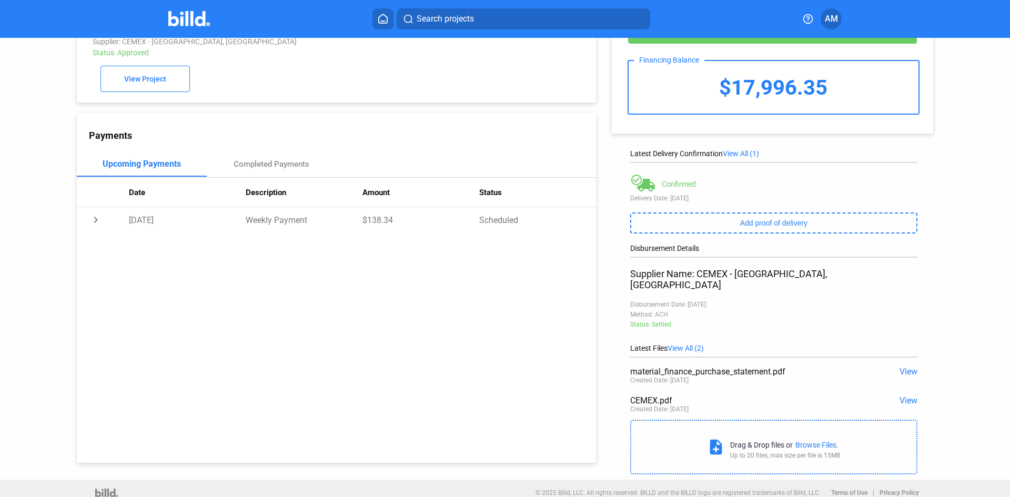
click at [903, 367] on span "View" at bounding box center [909, 372] width 18 height 10
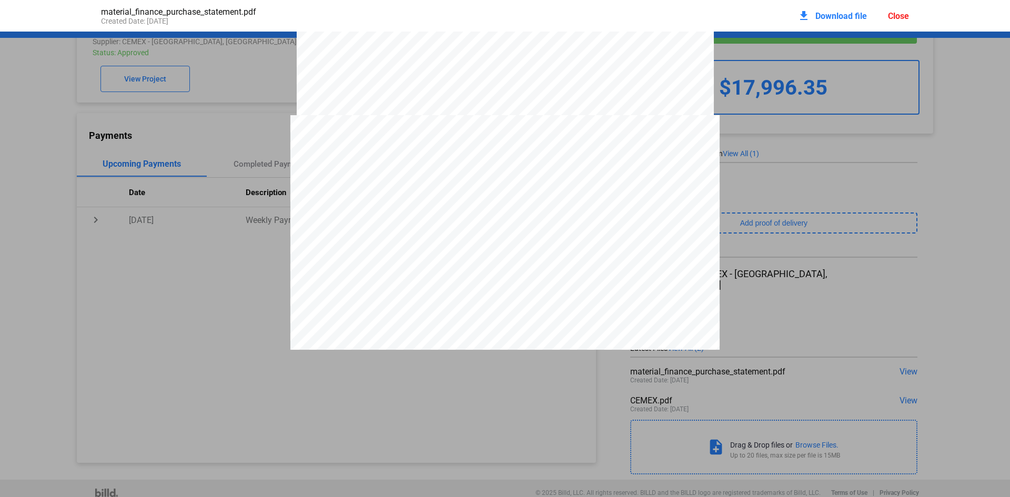
scroll to position [1899, 0]
click at [903, 17] on div "Close" at bounding box center [898, 16] width 21 height 10
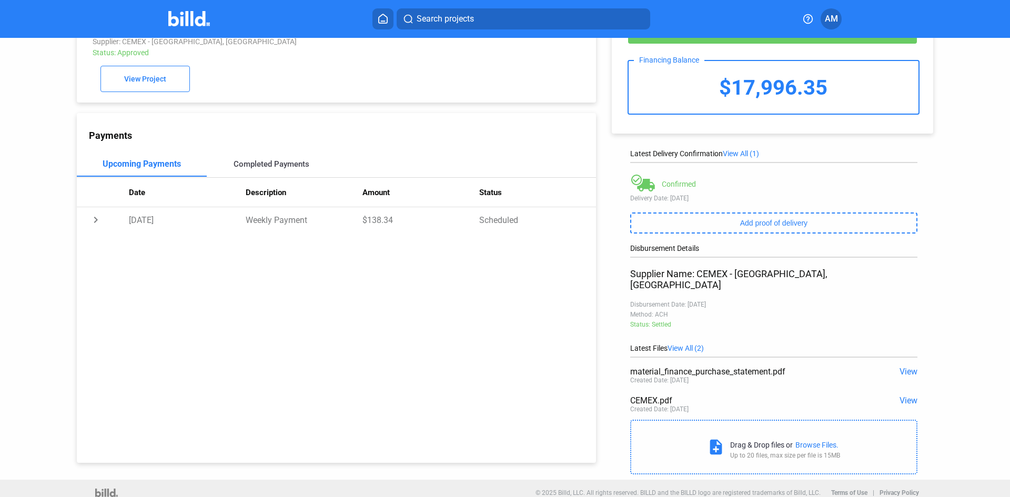
click at [276, 165] on div "Completed Payments" at bounding box center [272, 163] width 76 height 9
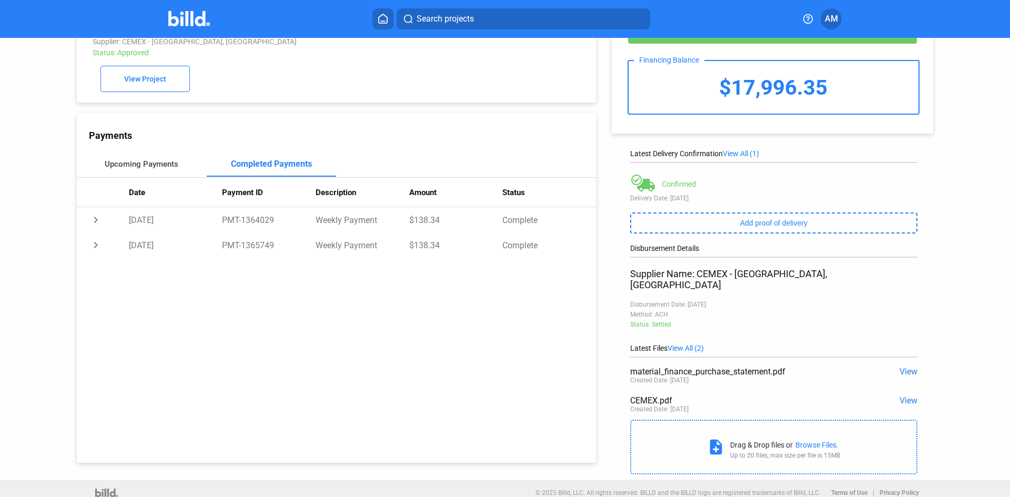
click at [144, 169] on div "Upcoming Payments" at bounding box center [142, 163] width 74 height 9
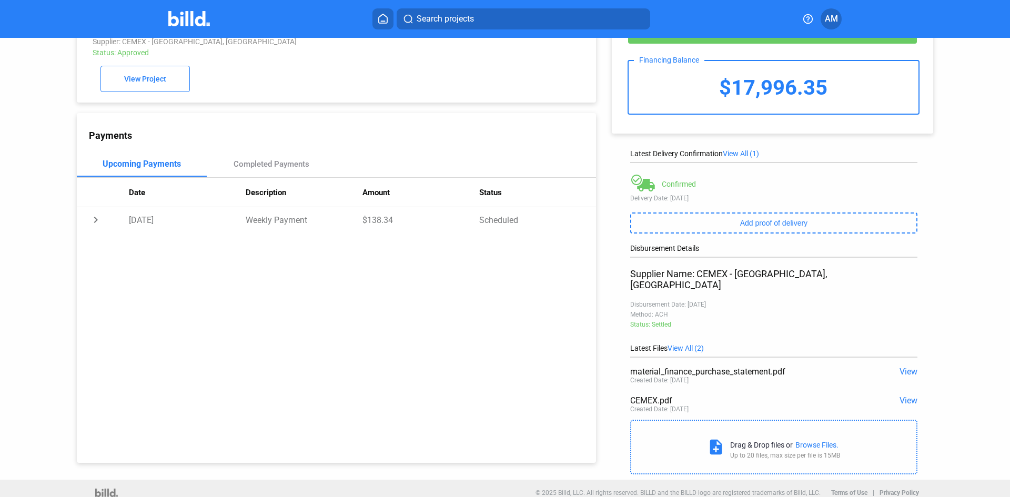
click at [383, 22] on icon at bounding box center [383, 19] width 11 height 10
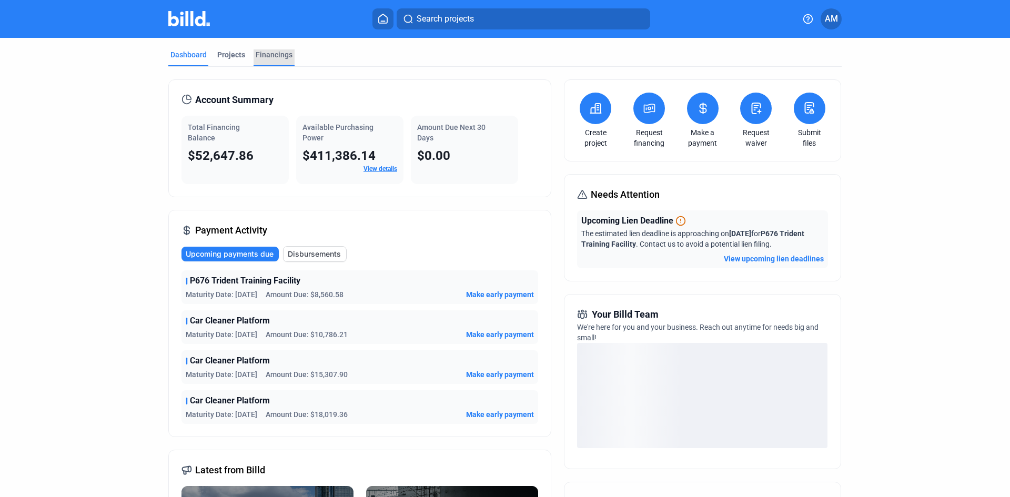
click at [265, 52] on div "Financings" at bounding box center [274, 54] width 37 height 11
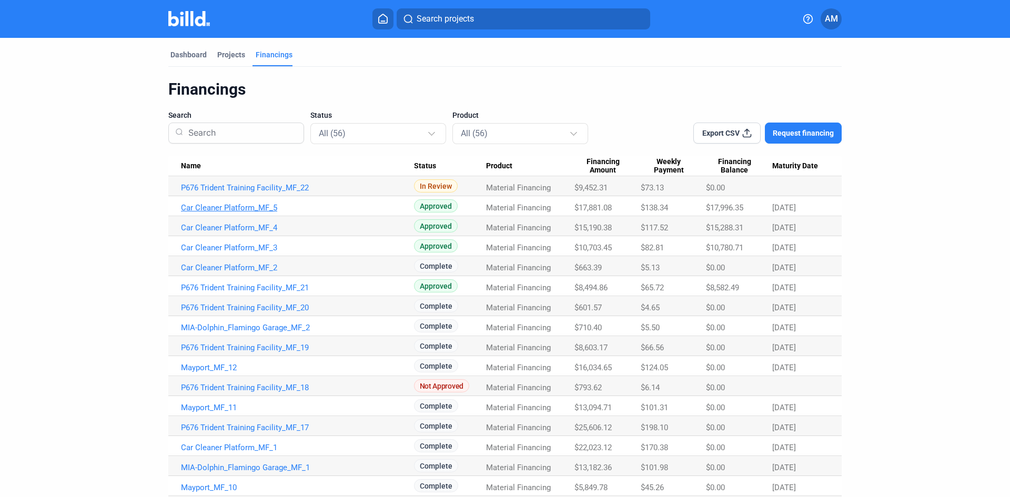
click at [235, 208] on link "Car Cleaner Platform_MF_5" at bounding box center [297, 207] width 233 height 9
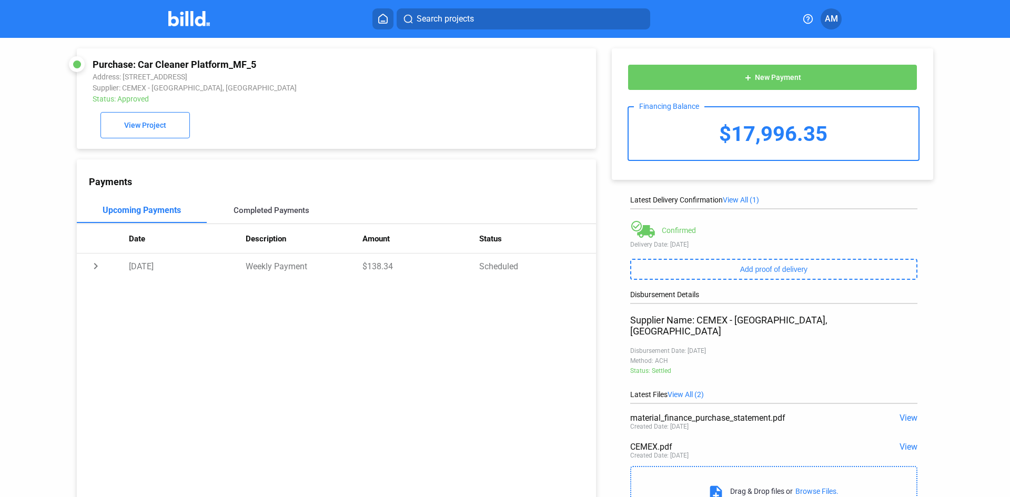
click at [273, 210] on div "Completed Payments" at bounding box center [272, 210] width 76 height 9
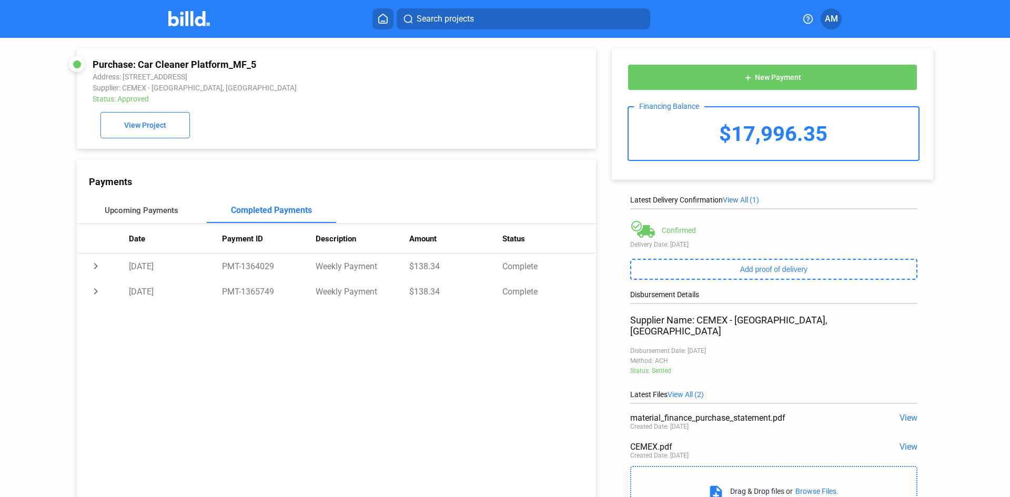
click at [144, 212] on div "Upcoming Payments" at bounding box center [142, 210] width 74 height 9
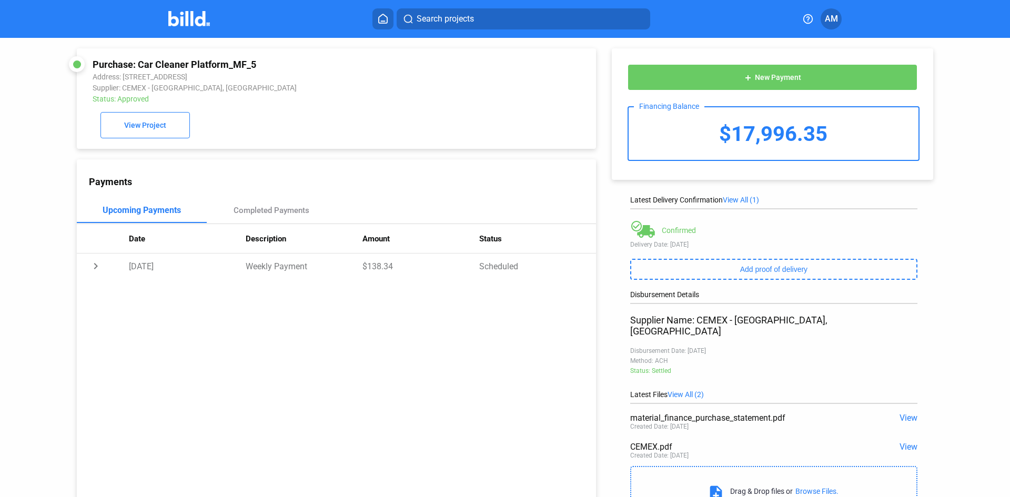
click at [384, 17] on icon at bounding box center [383, 19] width 11 height 10
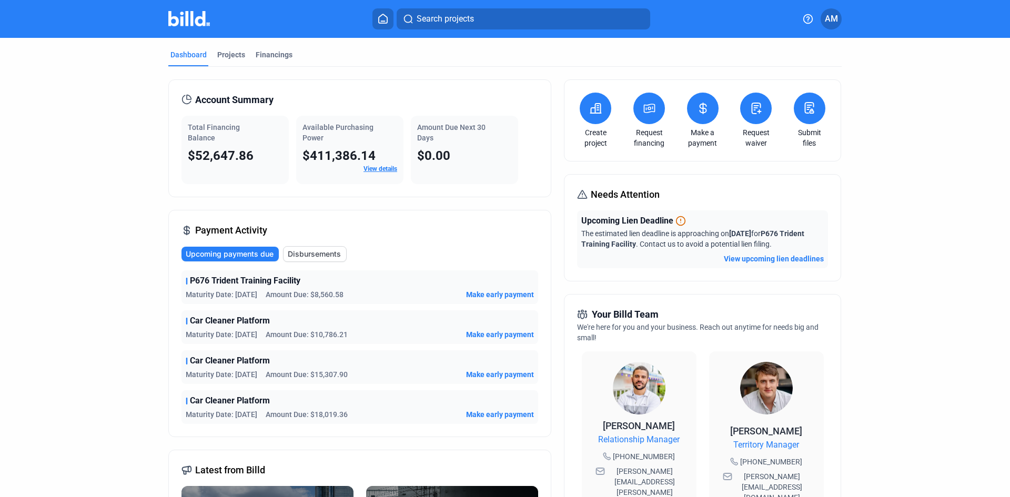
click at [700, 106] on icon at bounding box center [703, 108] width 6 height 11
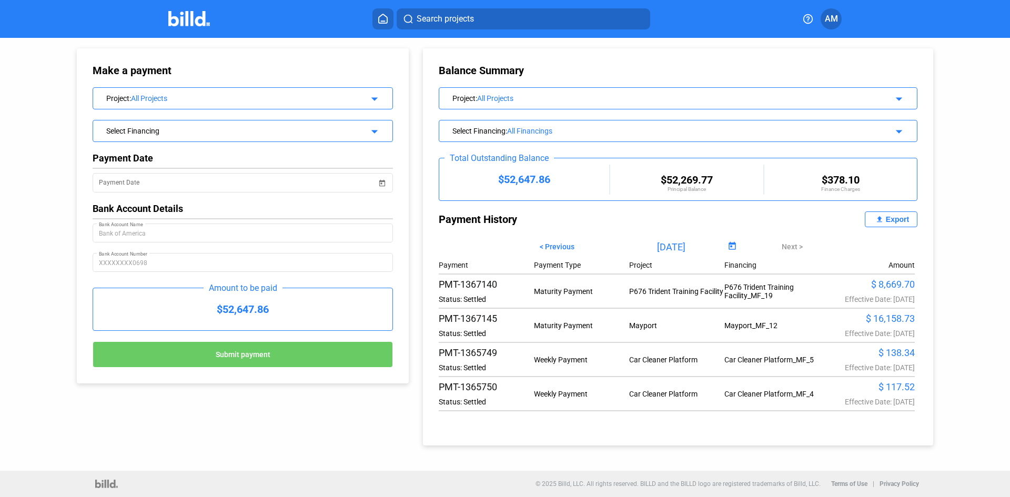
click at [558, 250] on span "< Previous" at bounding box center [557, 247] width 35 height 8
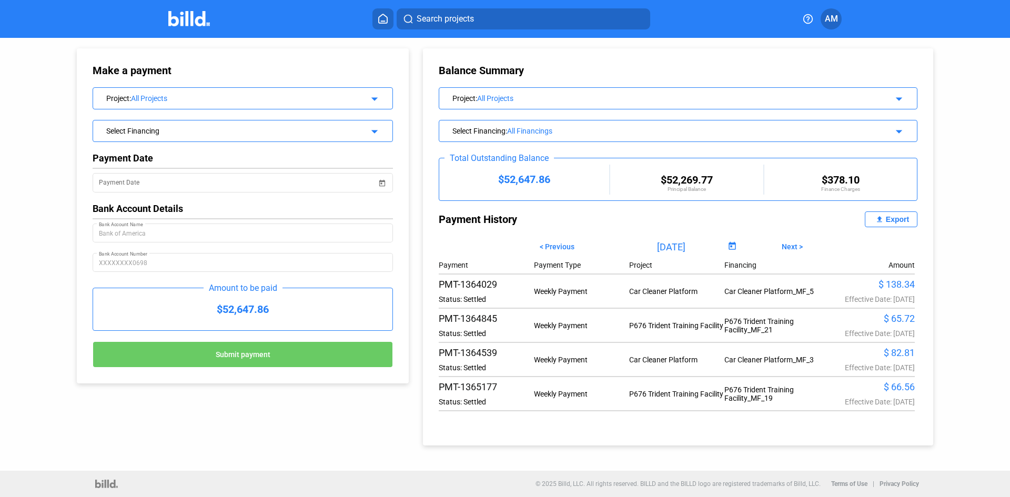
click at [895, 219] on div "Export" at bounding box center [897, 219] width 23 height 8
click at [788, 243] on span "Next >" at bounding box center [792, 247] width 21 height 8
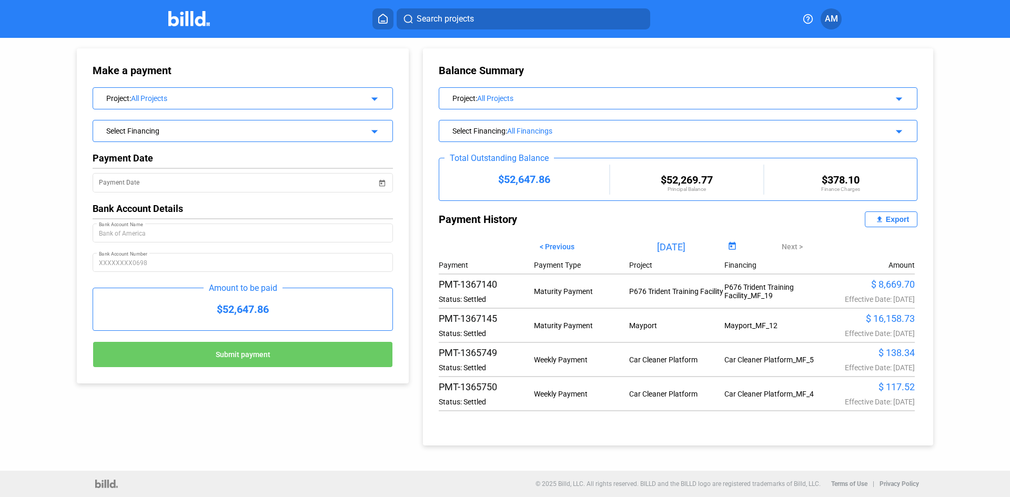
click at [893, 219] on div "Export" at bounding box center [897, 219] width 23 height 8
click at [378, 18] on icon at bounding box center [383, 19] width 11 height 10
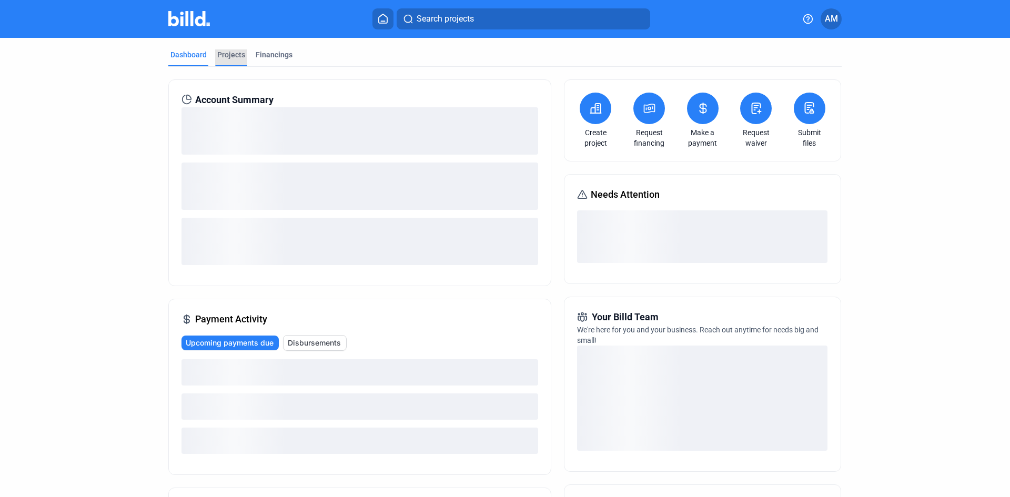
click at [233, 60] on div "Projects" at bounding box center [231, 57] width 32 height 17
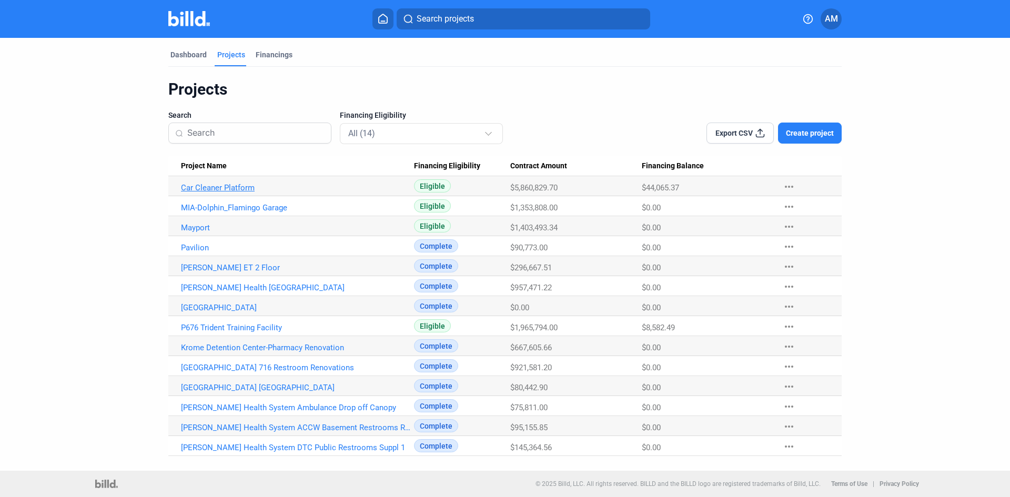
click at [236, 186] on link "Car Cleaner Platform" at bounding box center [297, 187] width 233 height 9
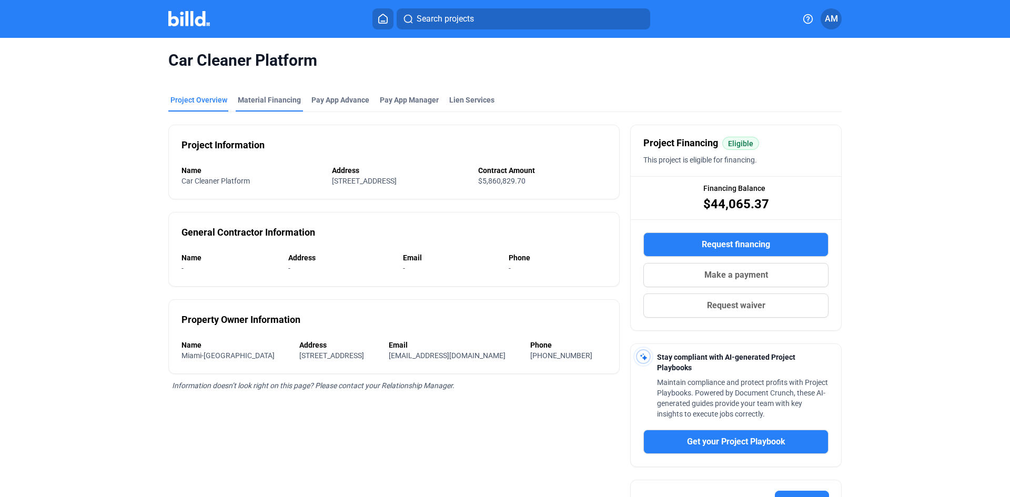
click at [257, 99] on div "Material Financing" at bounding box center [269, 100] width 63 height 11
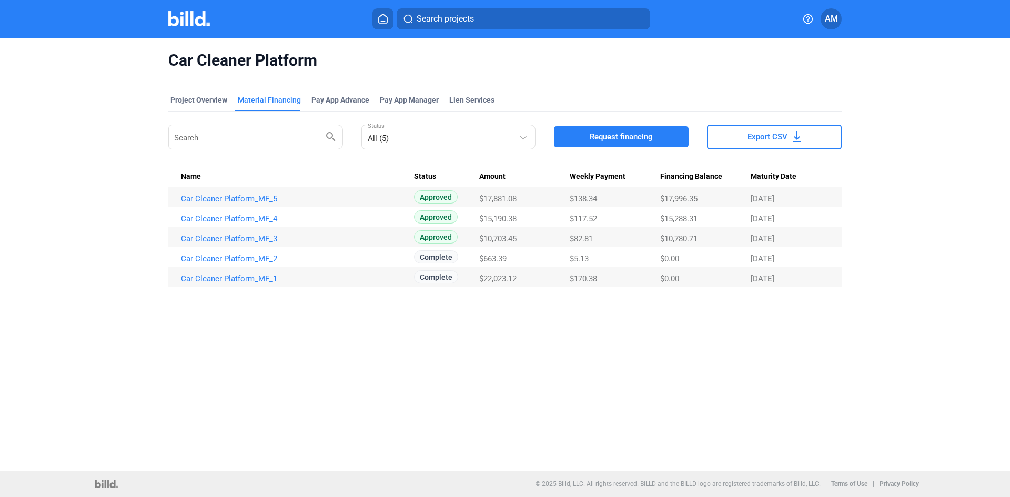
click at [254, 198] on link "Car Cleaner Platform_MF_5" at bounding box center [297, 198] width 233 height 9
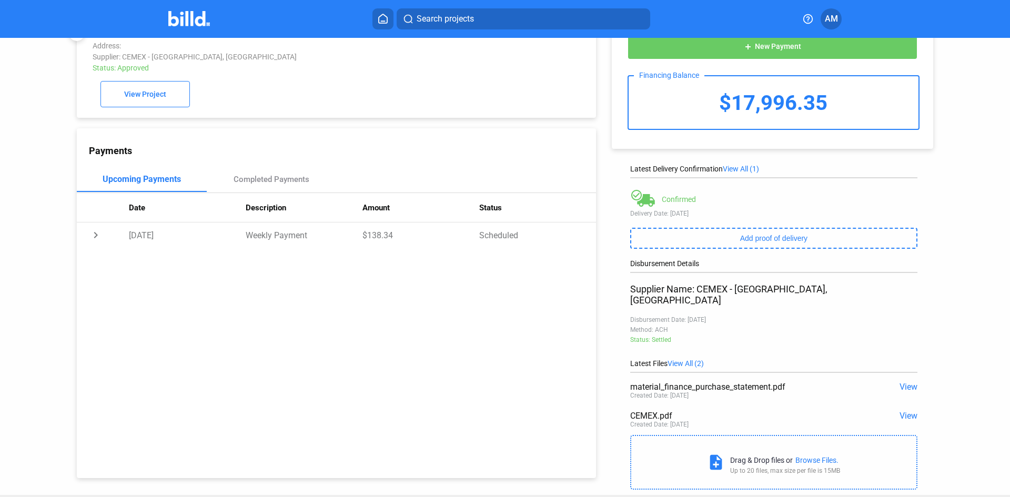
scroll to position [46, 0]
